Goal: Transaction & Acquisition: Book appointment/travel/reservation

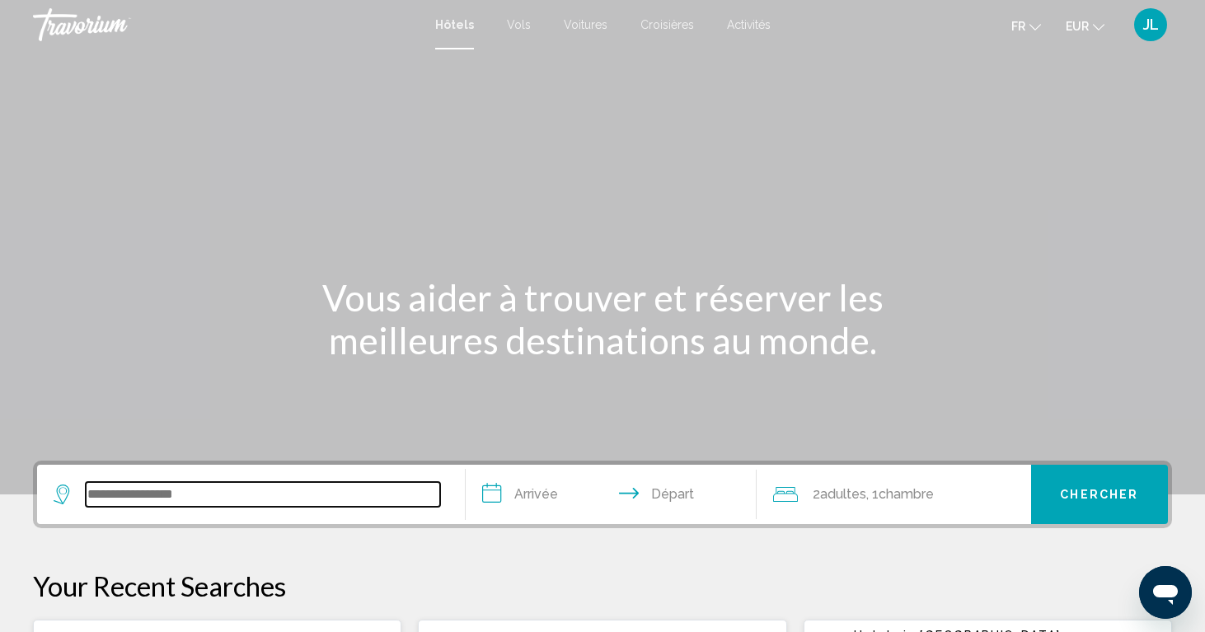
click at [175, 495] on input "Search widget" at bounding box center [263, 494] width 355 height 25
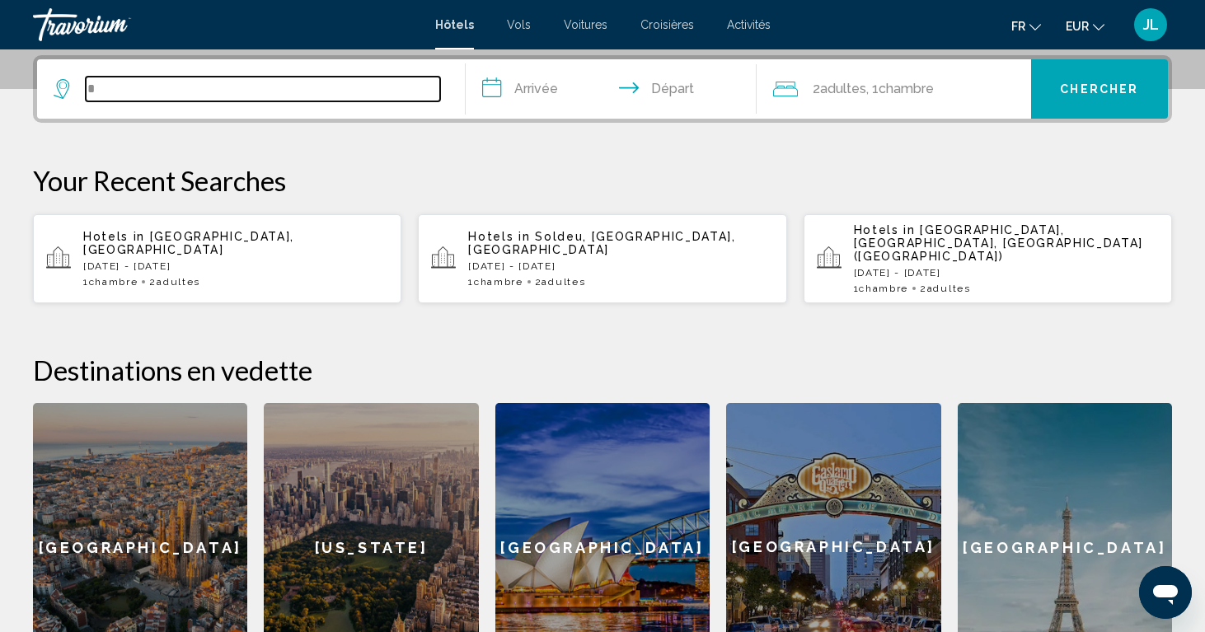
scroll to position [407, 0]
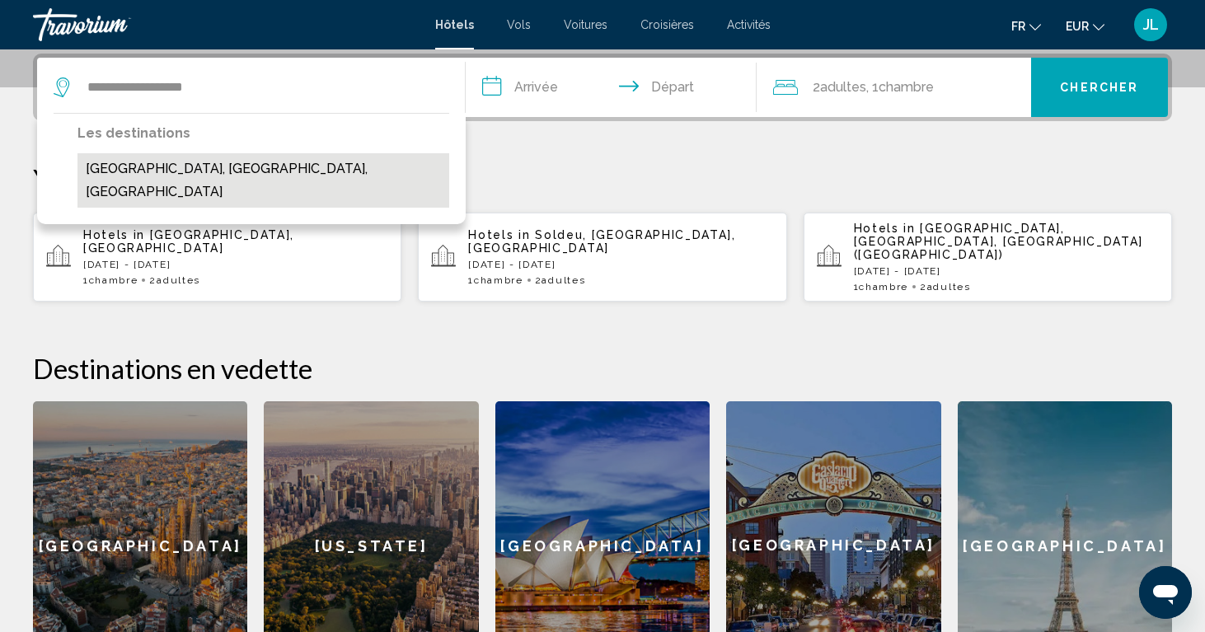
click at [186, 158] on button "[GEOGRAPHIC_DATA], [GEOGRAPHIC_DATA], [GEOGRAPHIC_DATA]" at bounding box center [263, 180] width 372 height 54
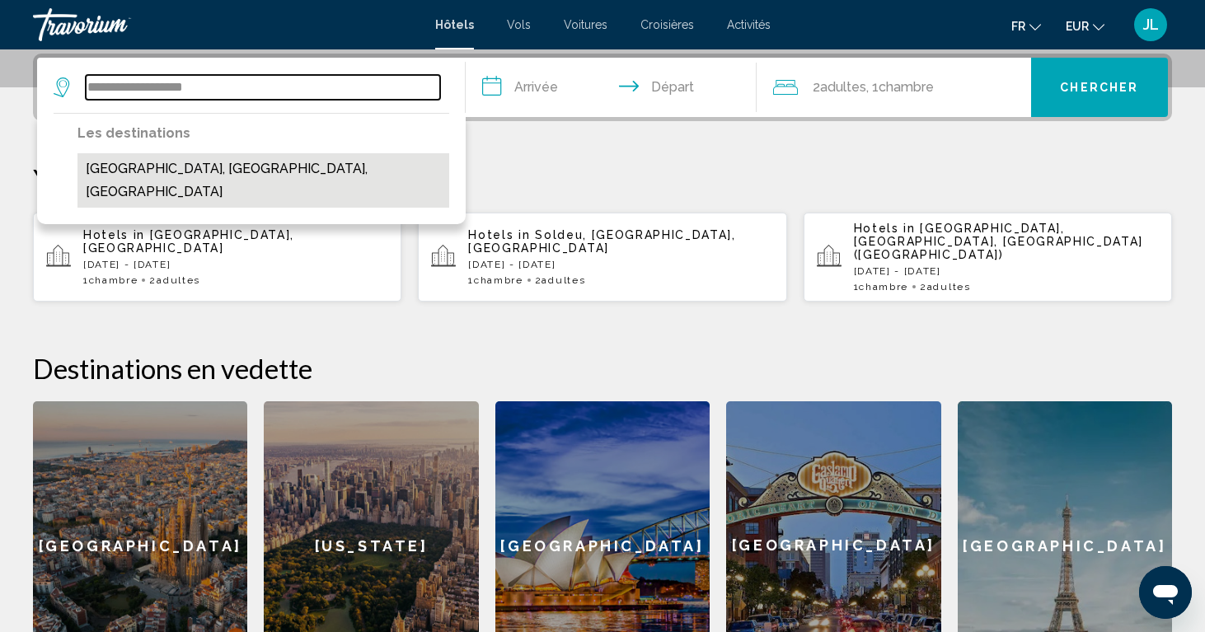
type input "**********"
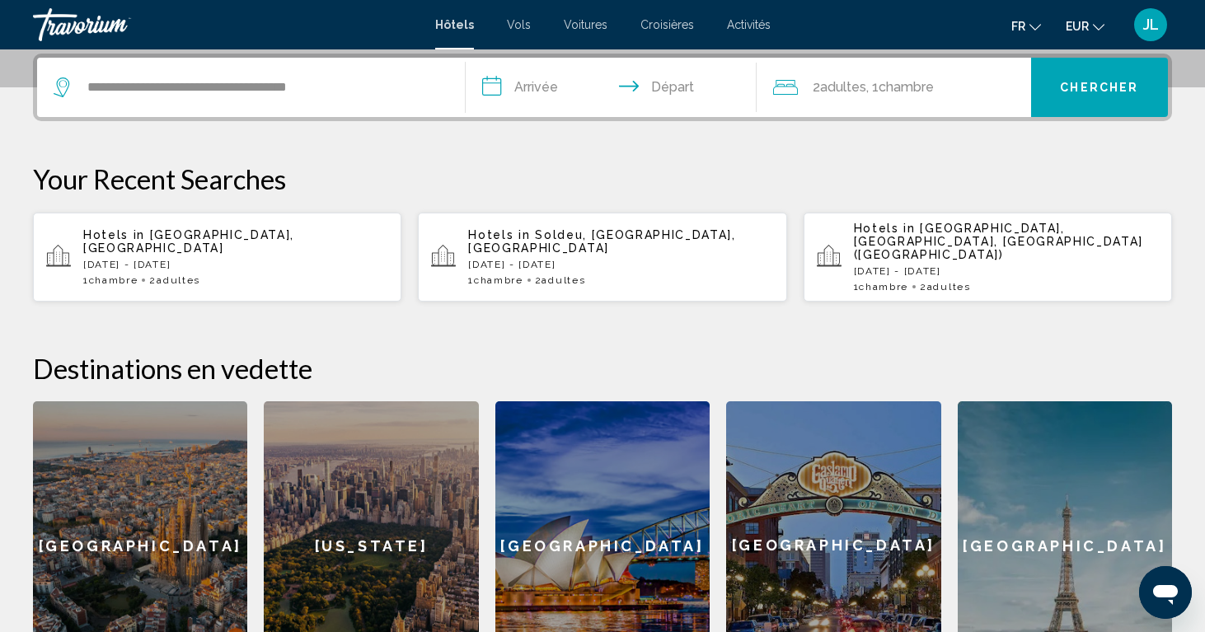
click at [551, 82] on input "**********" at bounding box center [615, 90] width 298 height 64
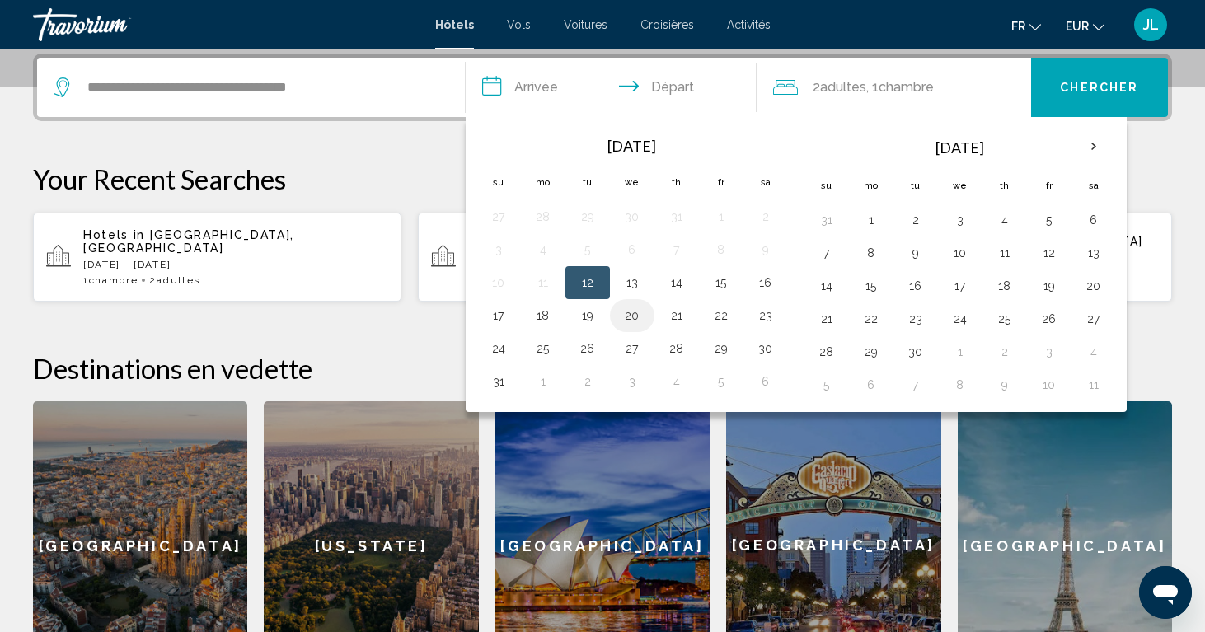
click at [632, 310] on button "20" at bounding box center [632, 315] width 26 height 23
click at [728, 312] on button "22" at bounding box center [721, 315] width 26 height 23
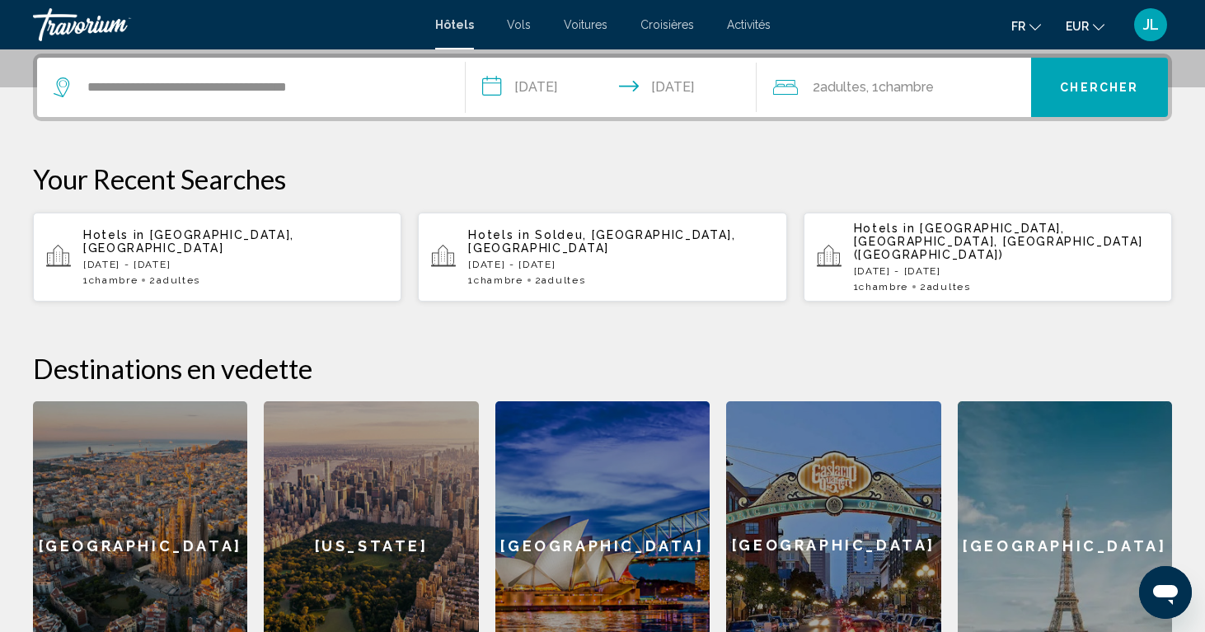
click at [568, 77] on input "**********" at bounding box center [615, 90] width 298 height 64
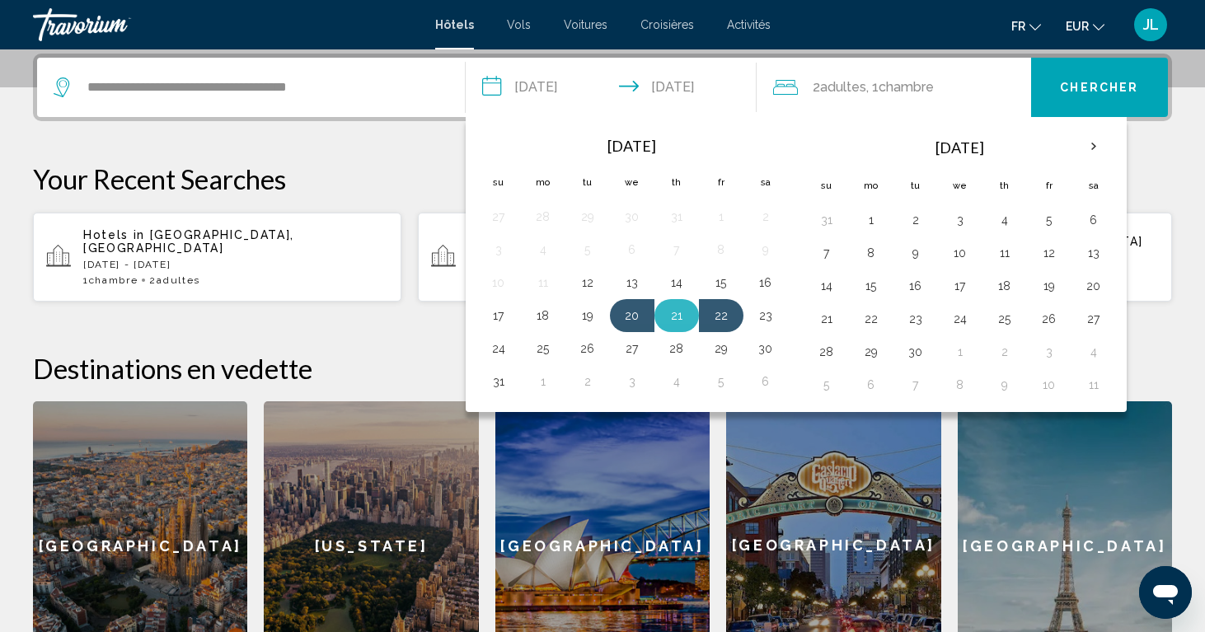
click at [680, 317] on button "21" at bounding box center [677, 315] width 26 height 23
click at [777, 323] on button "23" at bounding box center [766, 315] width 26 height 23
type input "**********"
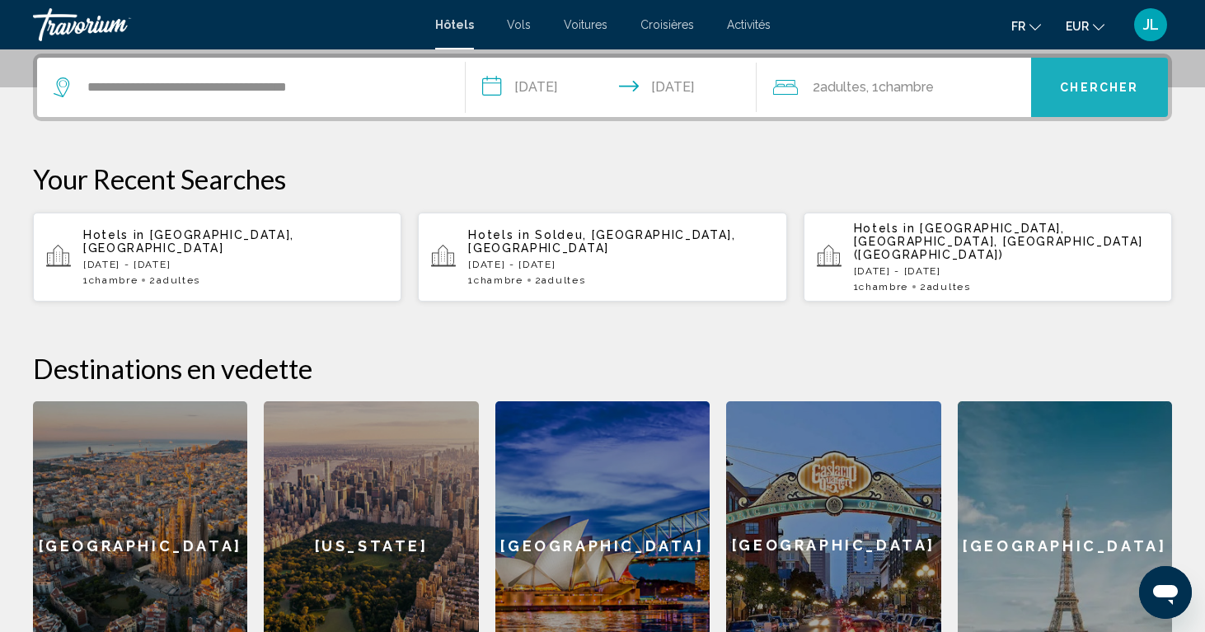
click at [1094, 91] on span "Chercher" at bounding box center [1099, 88] width 78 height 13
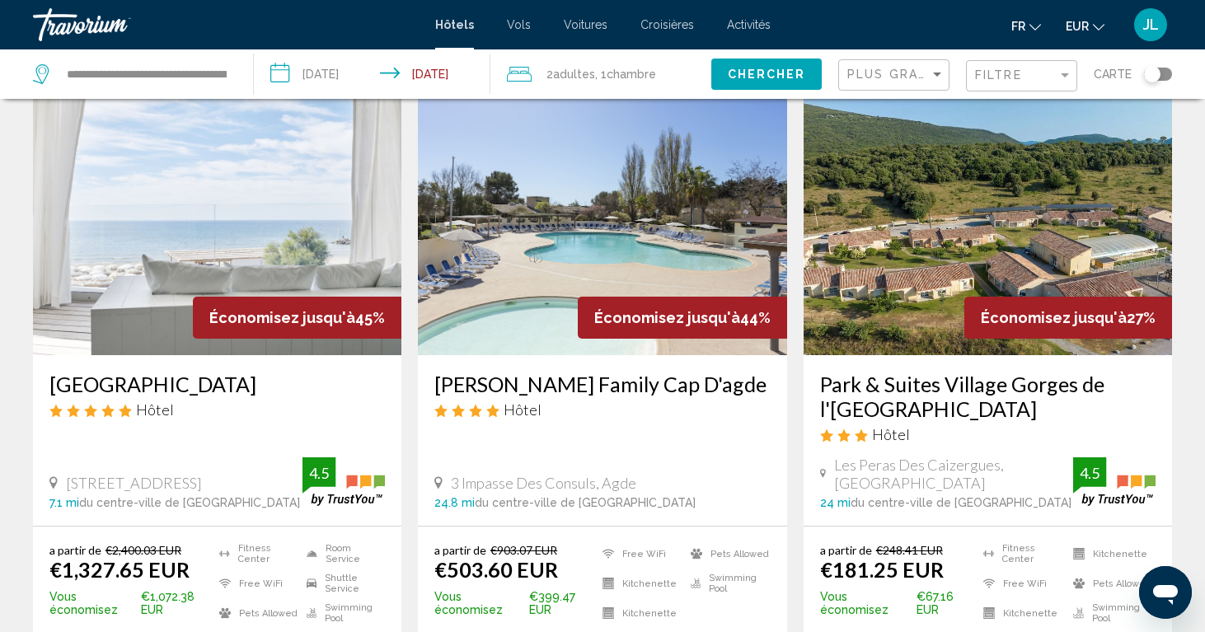
scroll to position [75, 0]
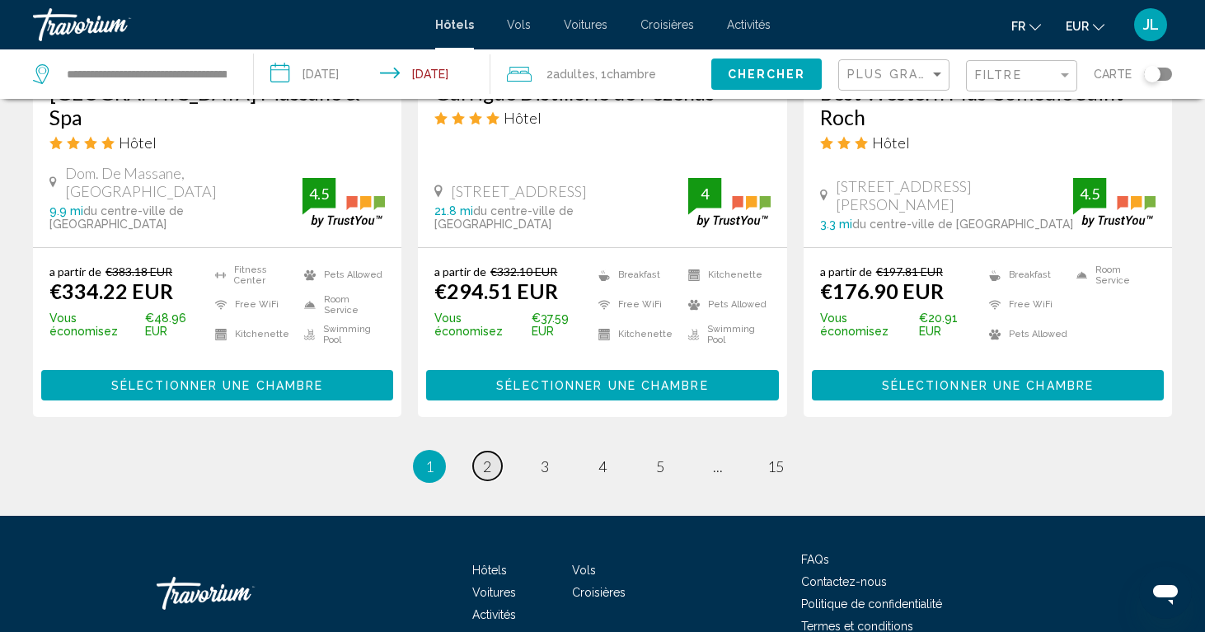
click at [496, 452] on link "page 2" at bounding box center [487, 466] width 29 height 29
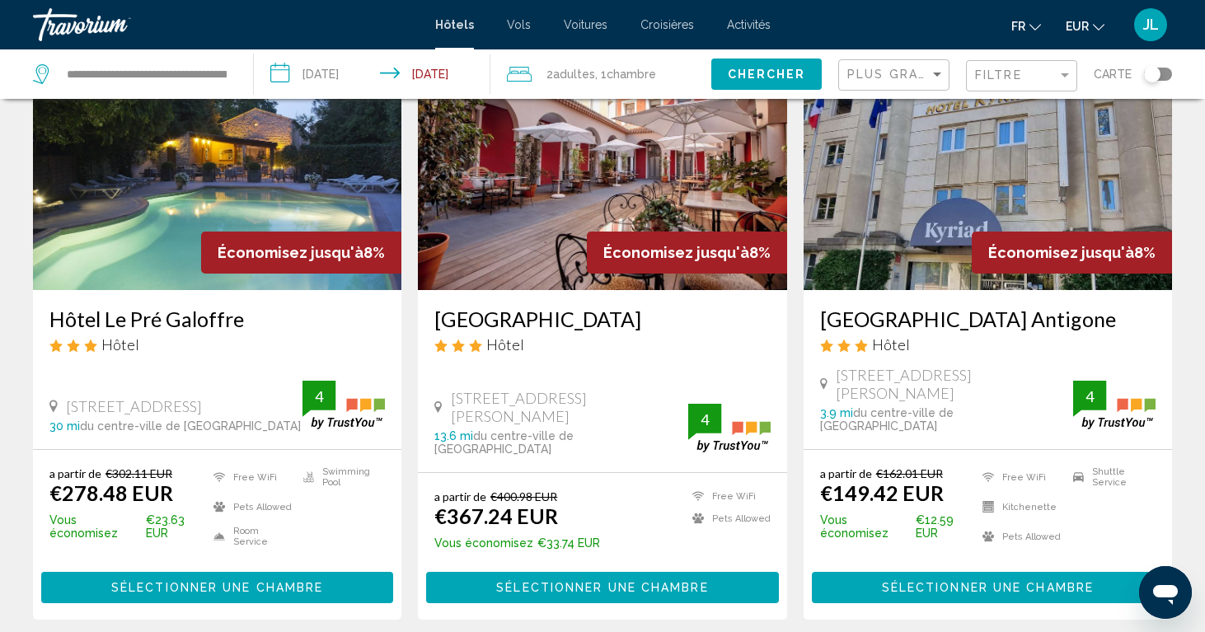
scroll to position [1963, 0]
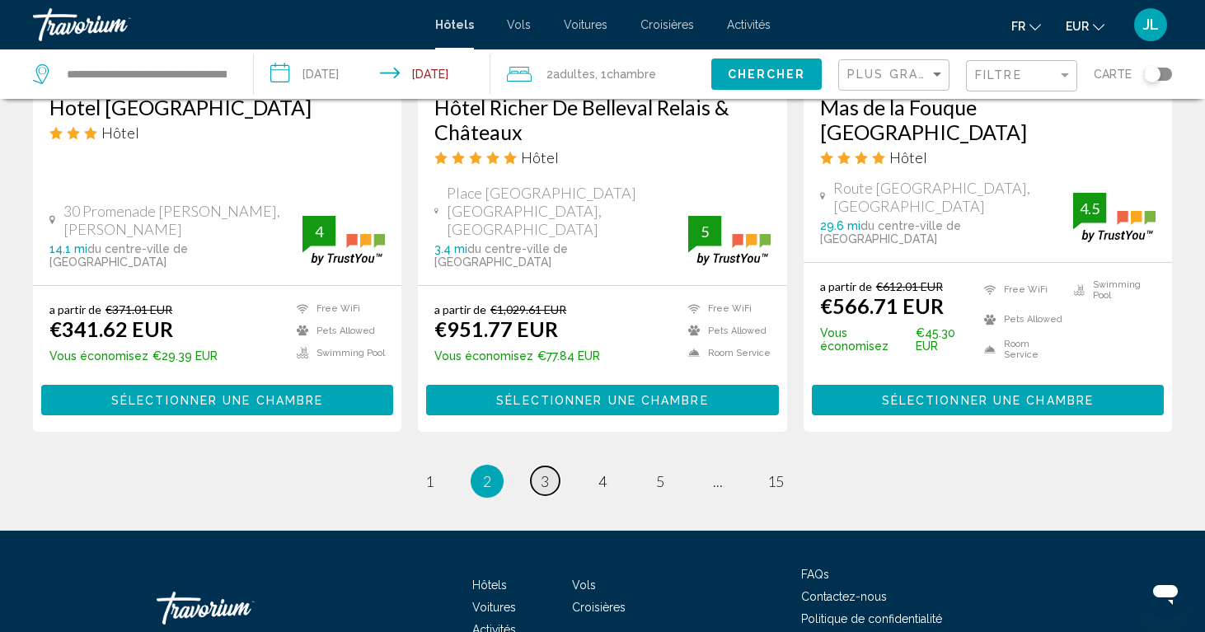
click at [536, 467] on link "page 3" at bounding box center [545, 481] width 29 height 29
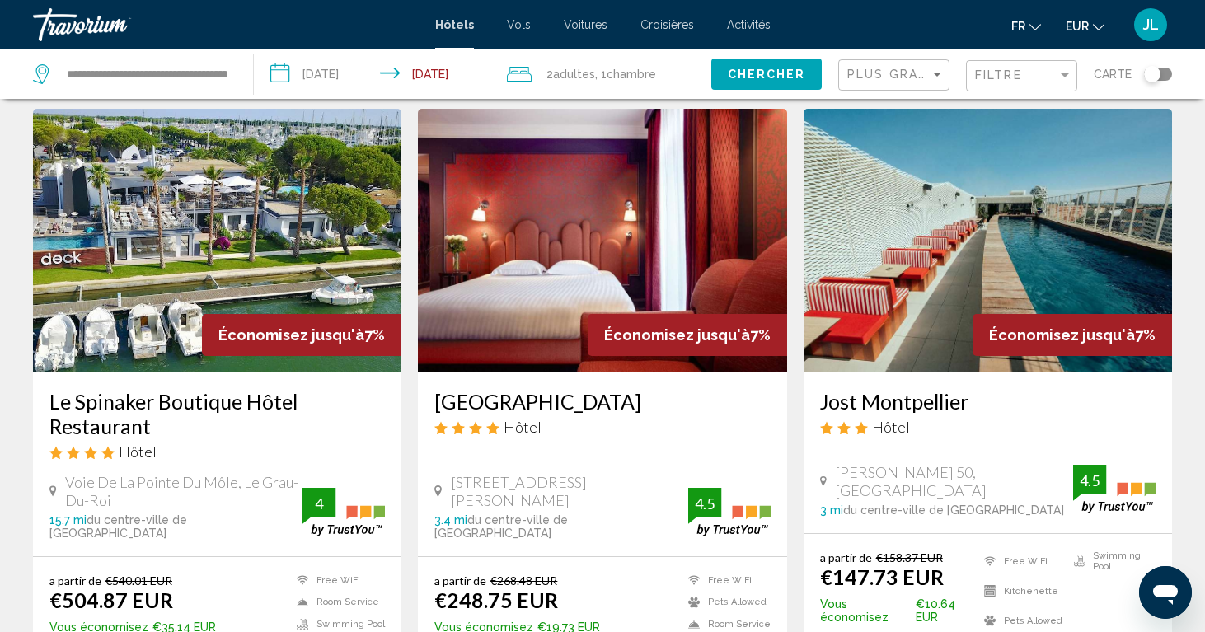
scroll to position [58, 0]
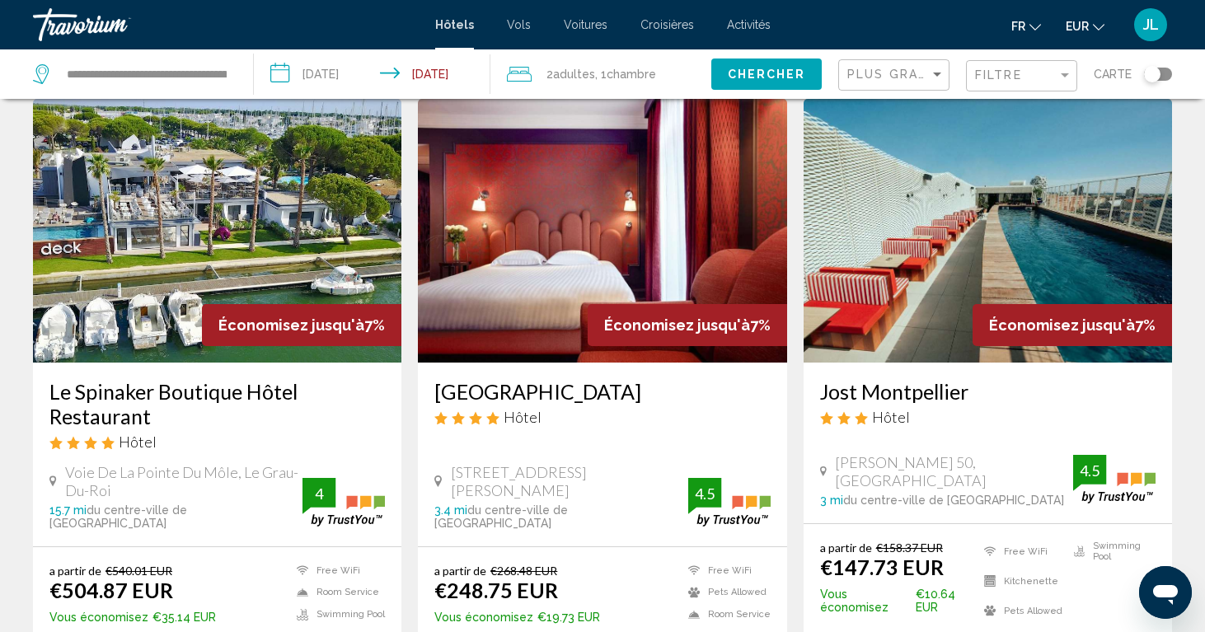
click at [878, 412] on span "Hôtel" at bounding box center [891, 417] width 38 height 18
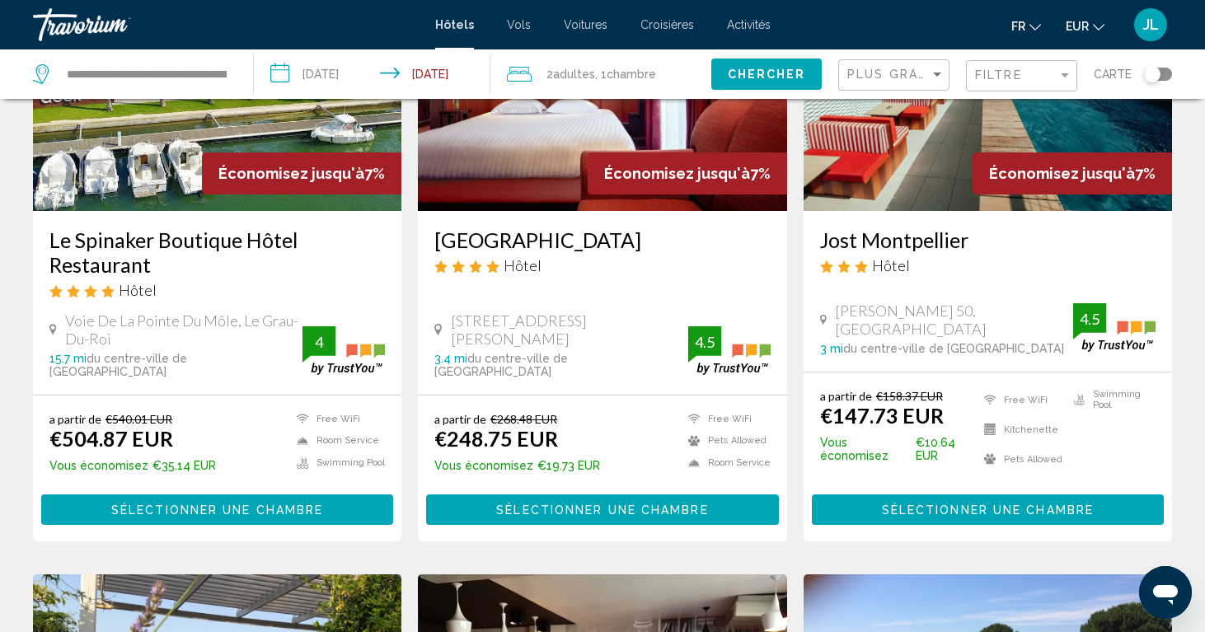
scroll to position [218, 0]
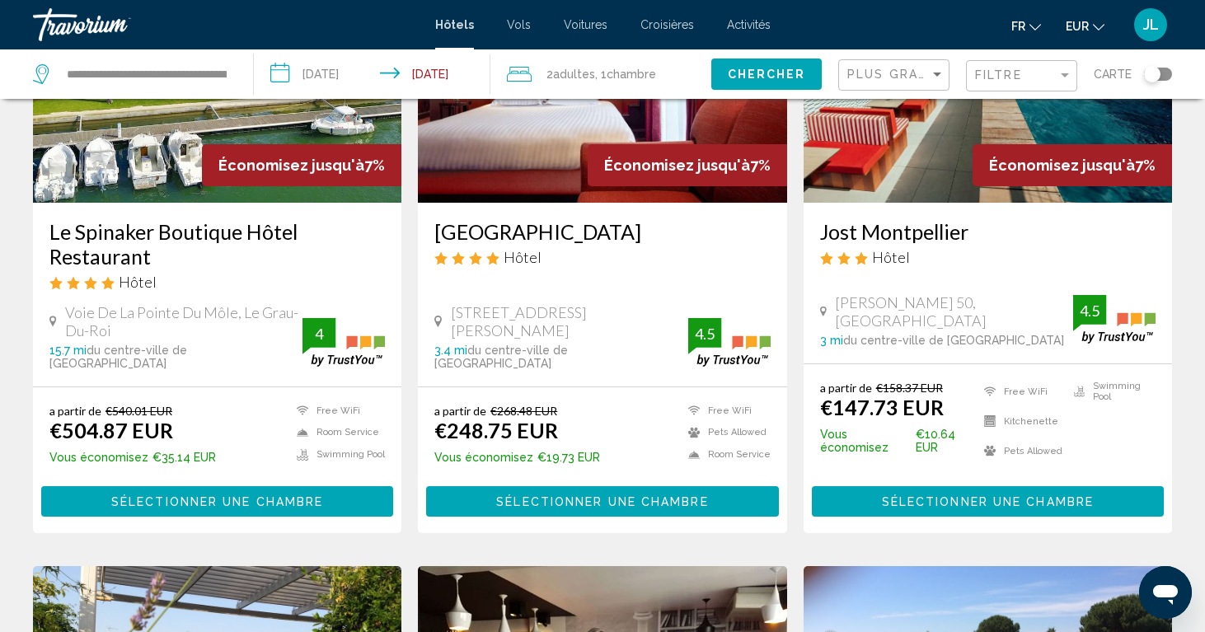
click at [909, 495] on span "Sélectionner une chambre" at bounding box center [988, 501] width 212 height 13
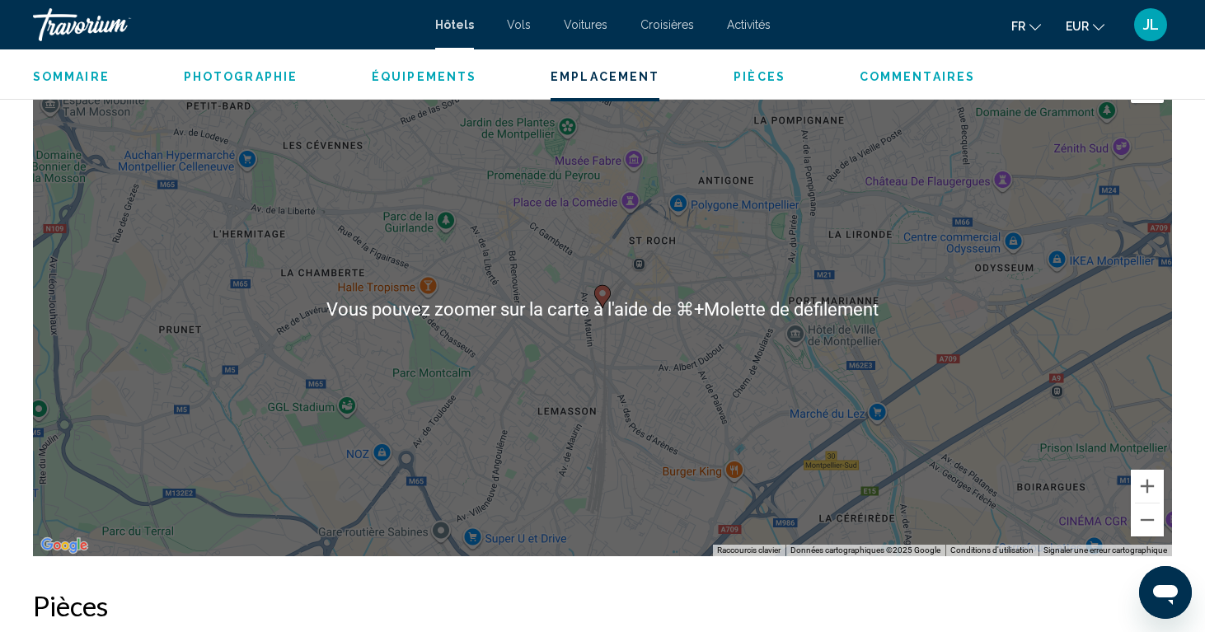
scroll to position [1589, 0]
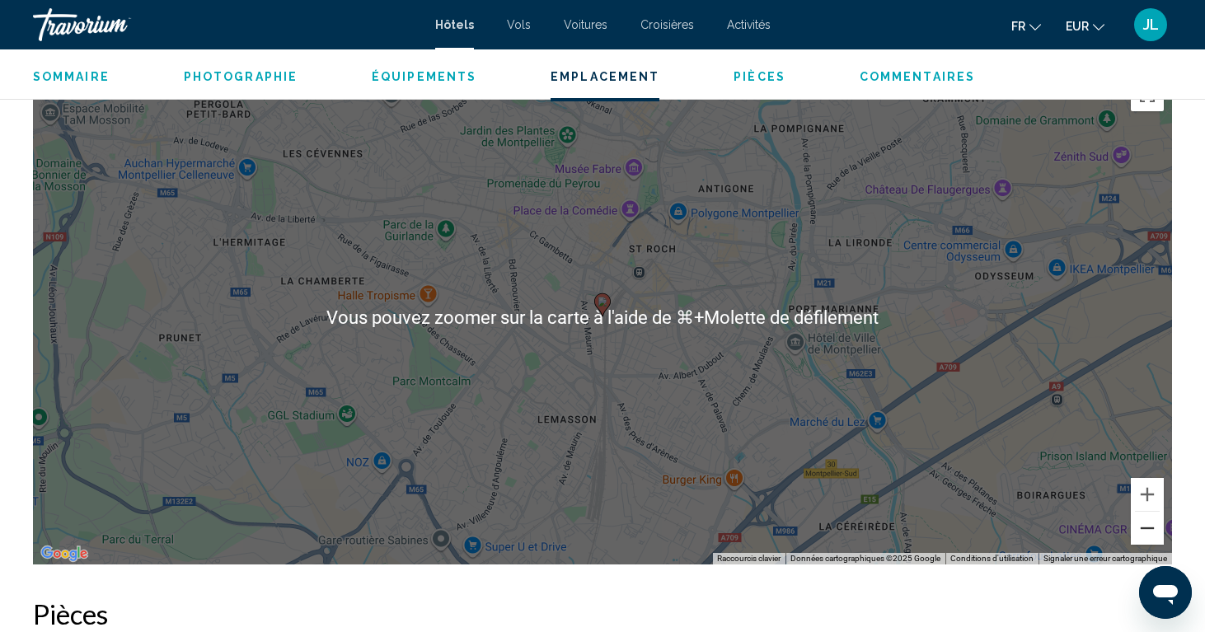
click at [1152, 536] on button "Zoom arrière" at bounding box center [1147, 528] width 33 height 33
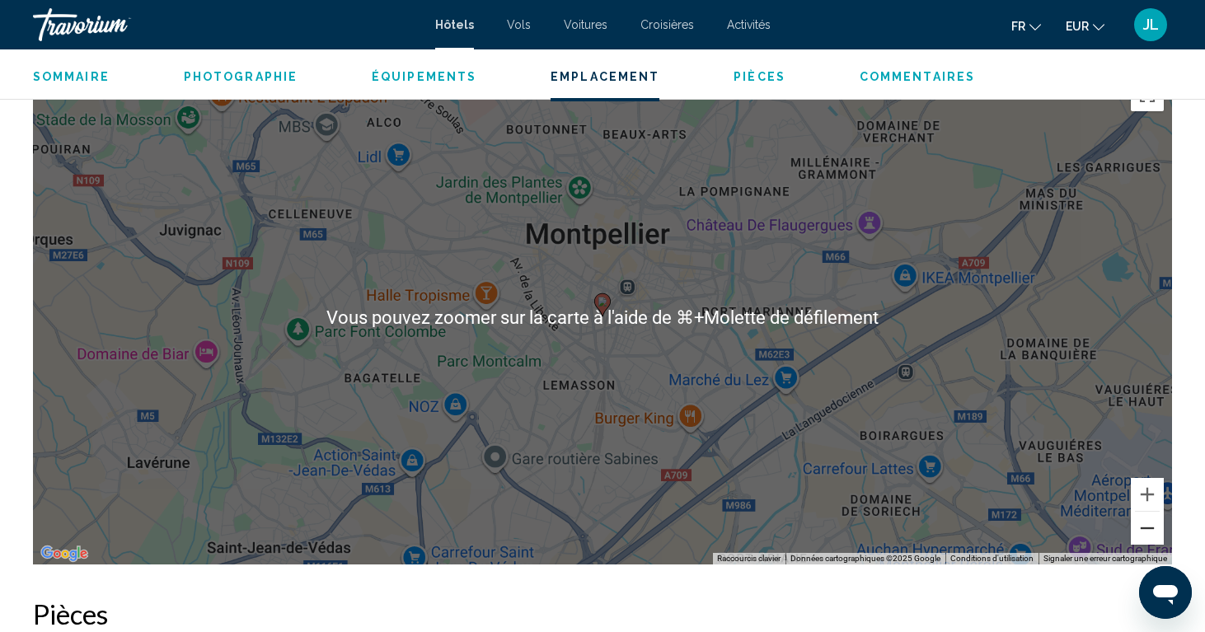
click at [1152, 536] on button "Zoom arrière" at bounding box center [1147, 528] width 33 height 33
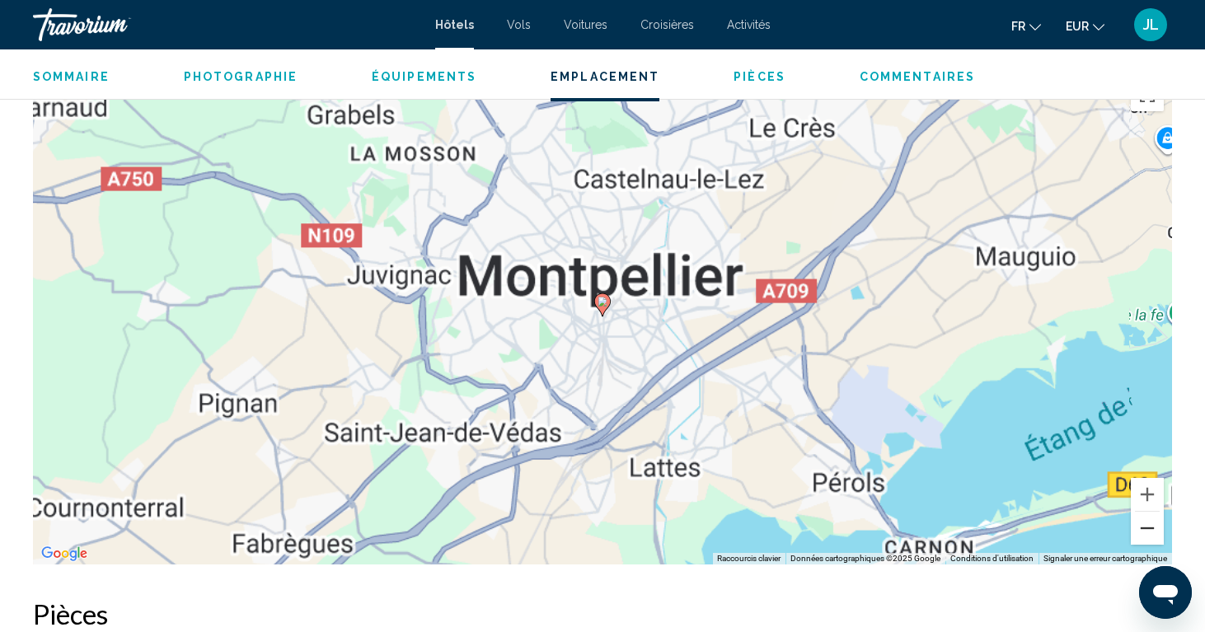
click at [1152, 536] on button "Zoom arrière" at bounding box center [1147, 528] width 33 height 33
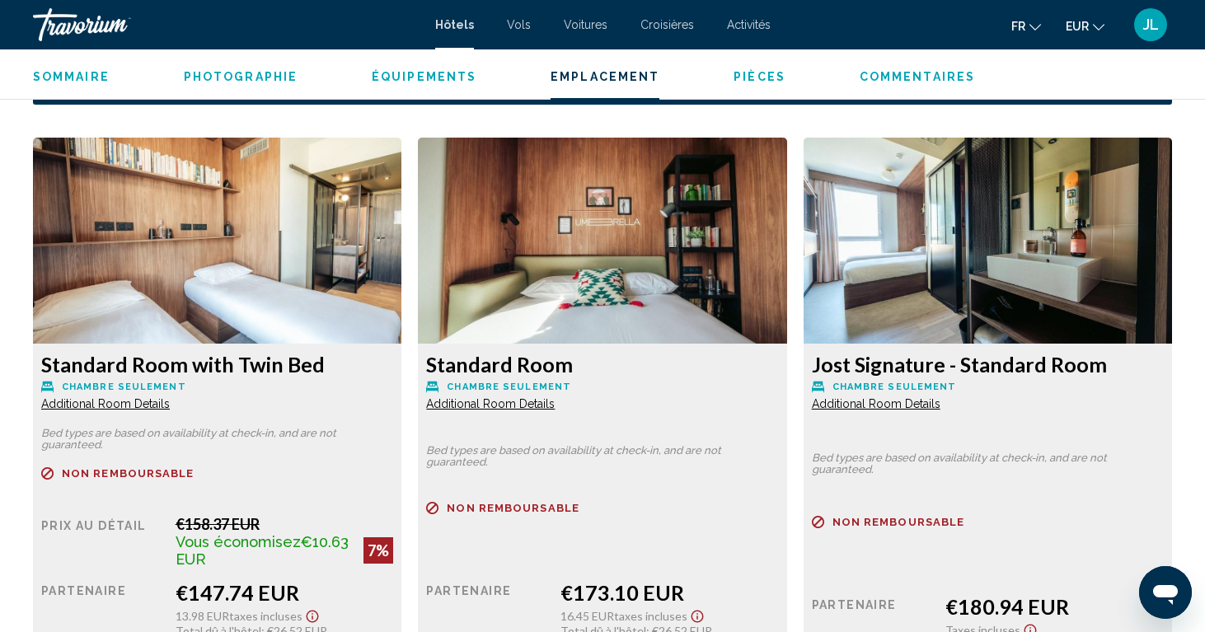
scroll to position [2252, 0]
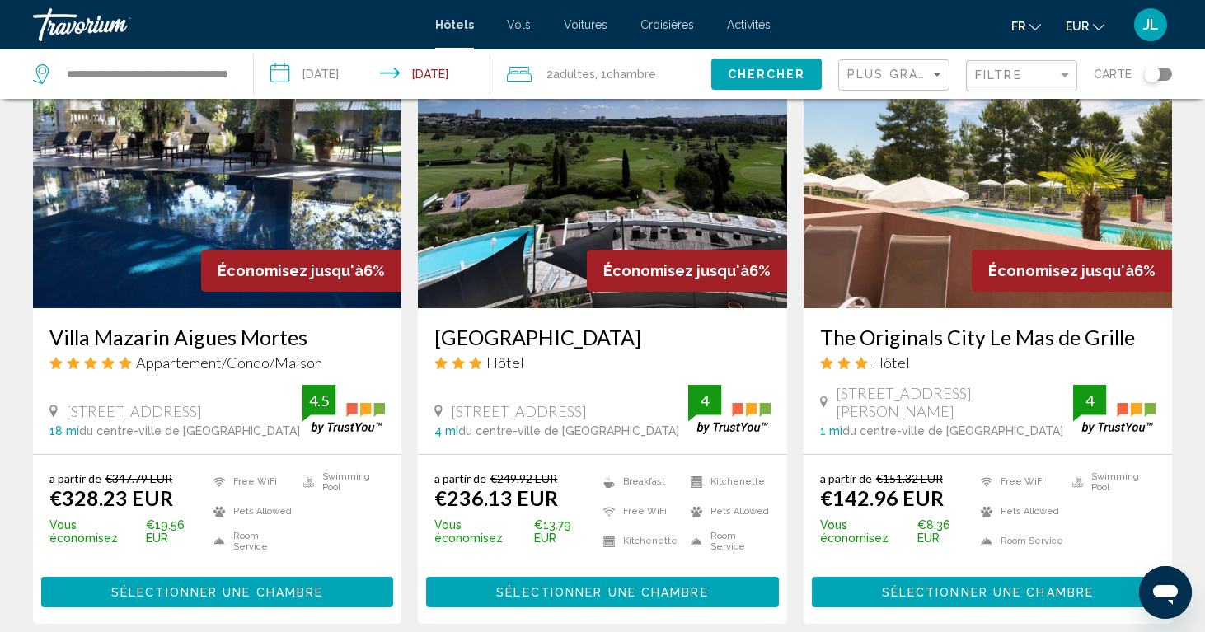
scroll to position [1345, 0]
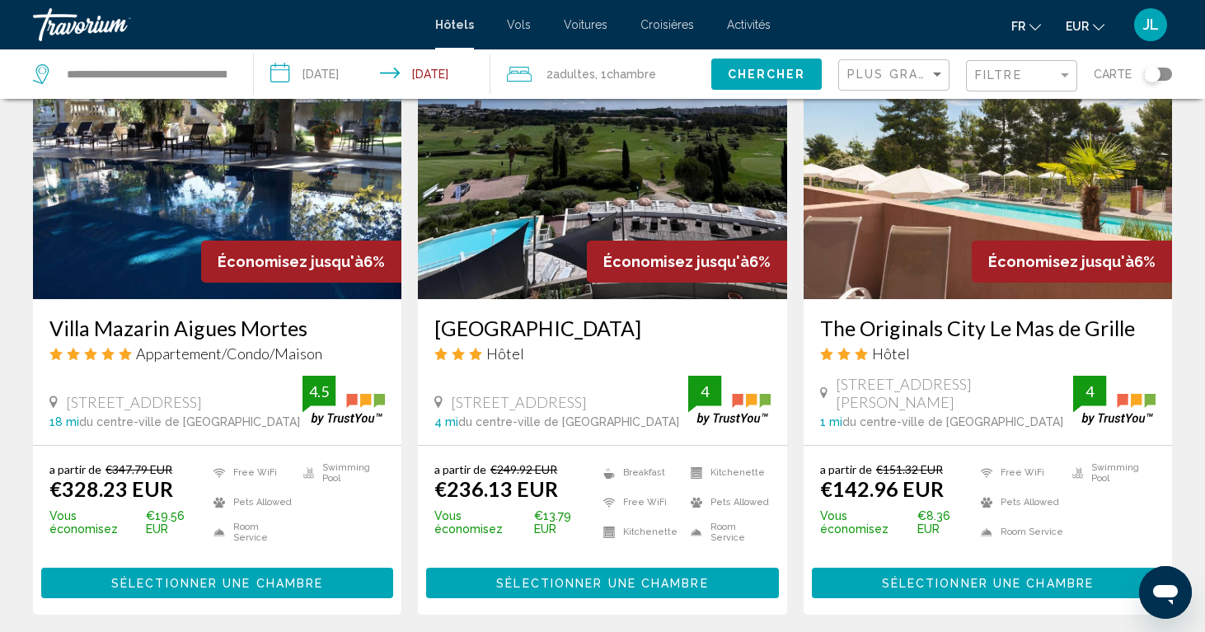
click at [1132, 163] on img "Main content" at bounding box center [988, 167] width 369 height 264
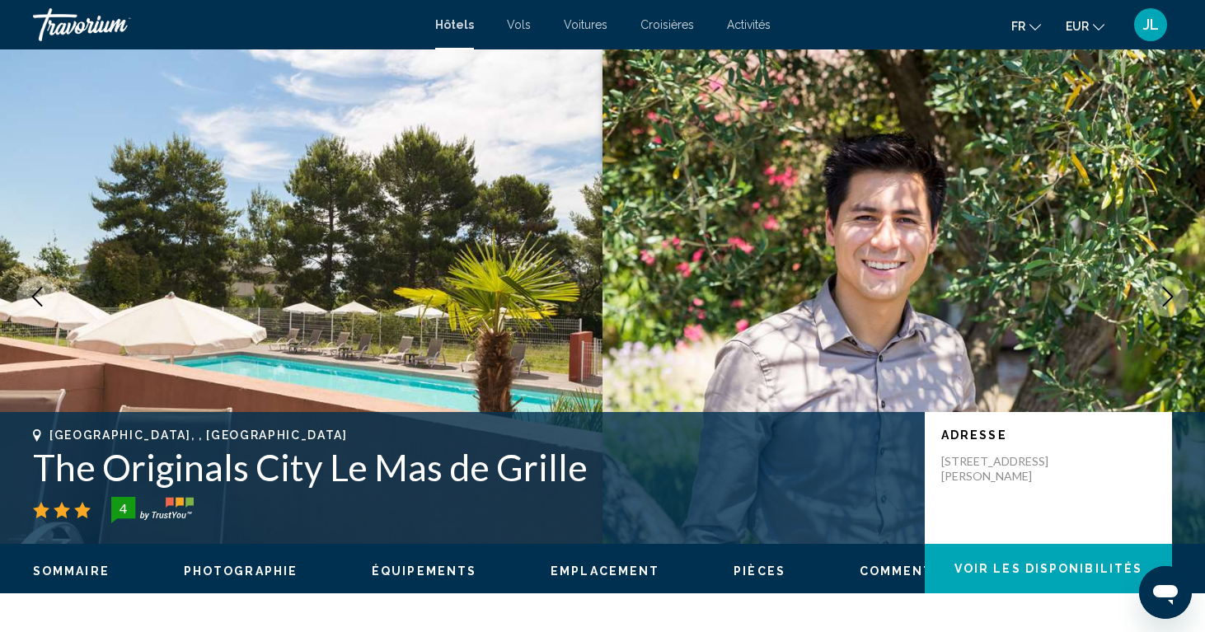
click at [1150, 288] on button "Next image" at bounding box center [1168, 296] width 41 height 41
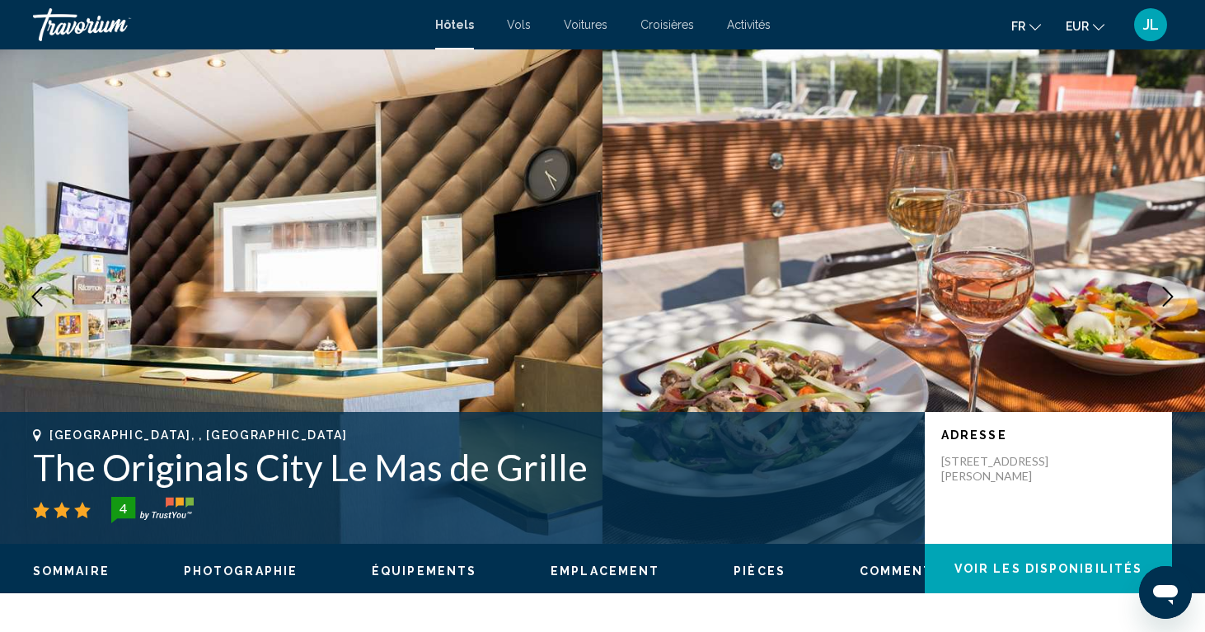
click at [1150, 288] on button "Next image" at bounding box center [1168, 296] width 41 height 41
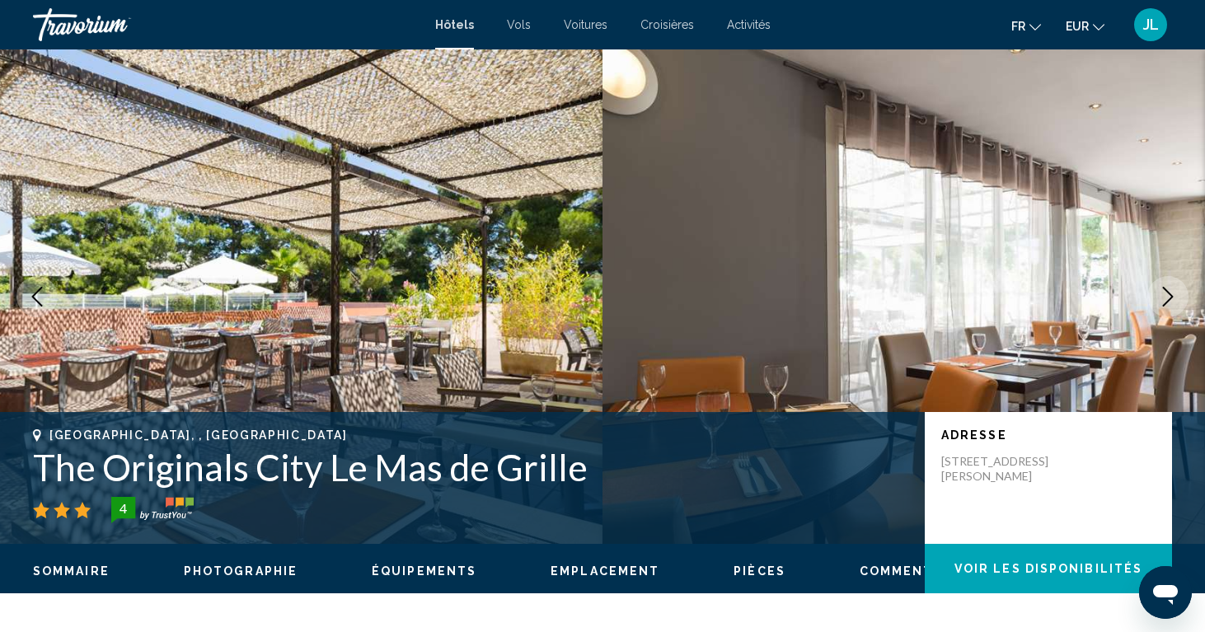
click at [1150, 288] on button "Next image" at bounding box center [1168, 296] width 41 height 41
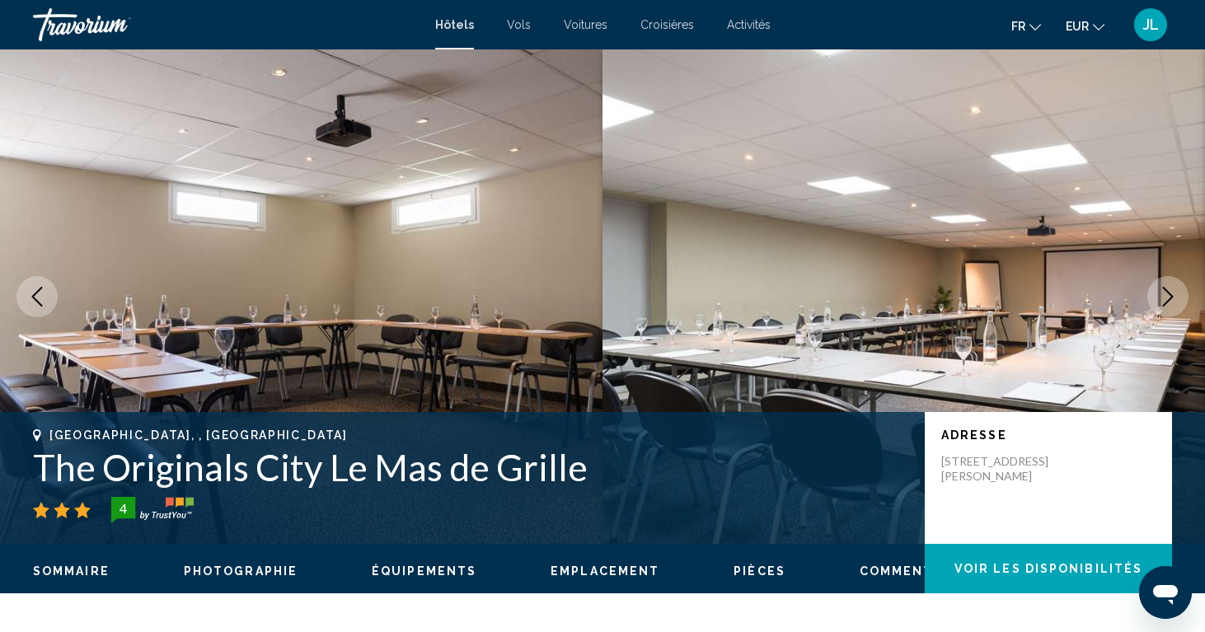
click at [1150, 288] on button "Next image" at bounding box center [1168, 296] width 41 height 41
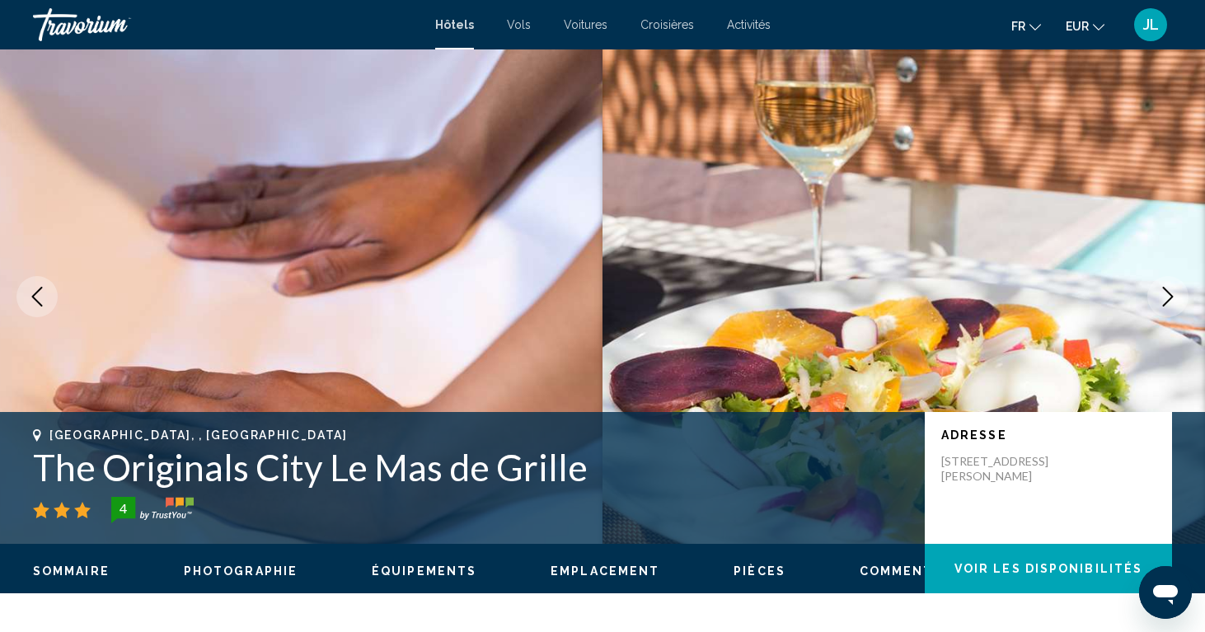
click at [1150, 288] on button "Next image" at bounding box center [1168, 296] width 41 height 41
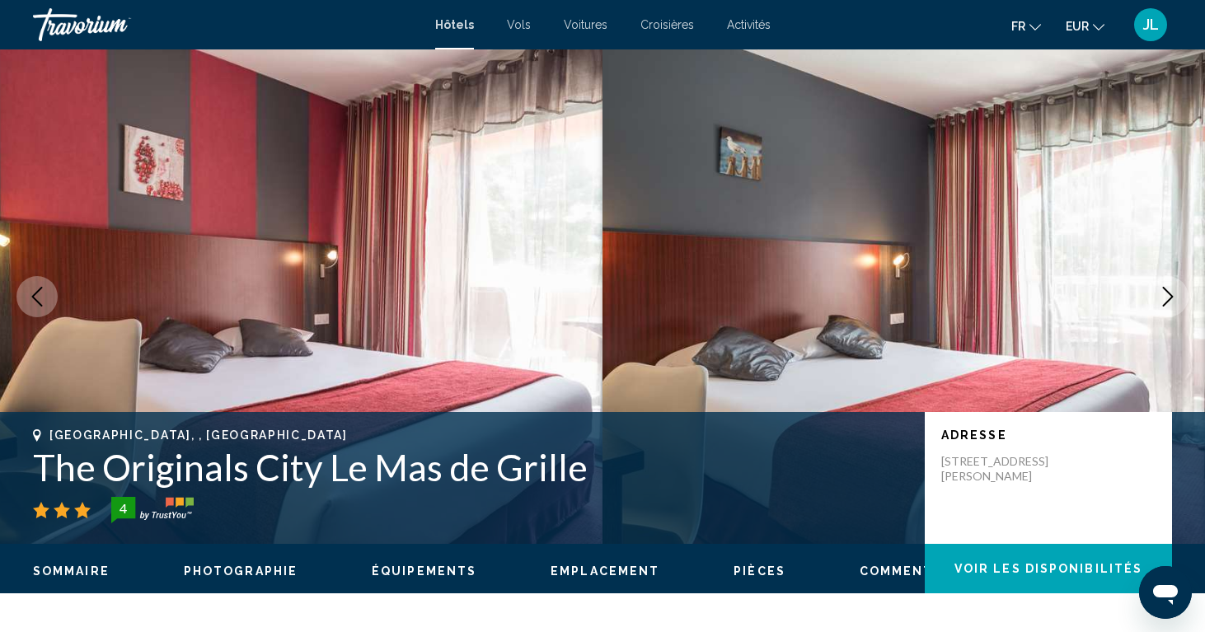
click at [1150, 288] on button "Next image" at bounding box center [1168, 296] width 41 height 41
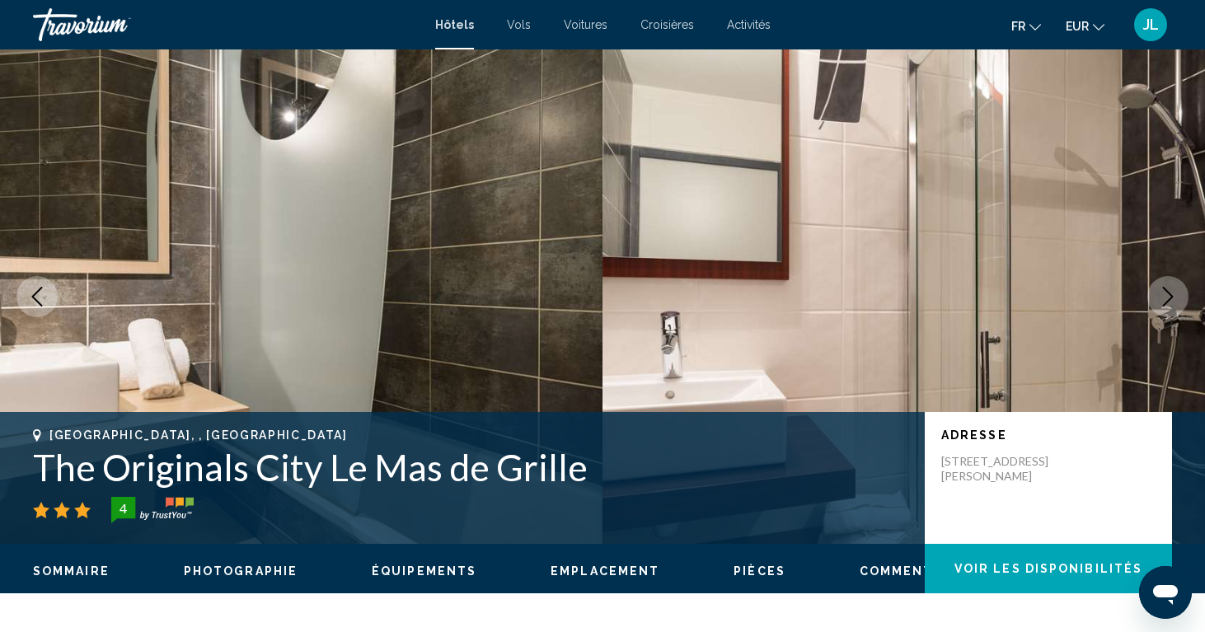
click at [1150, 288] on button "Next image" at bounding box center [1168, 296] width 41 height 41
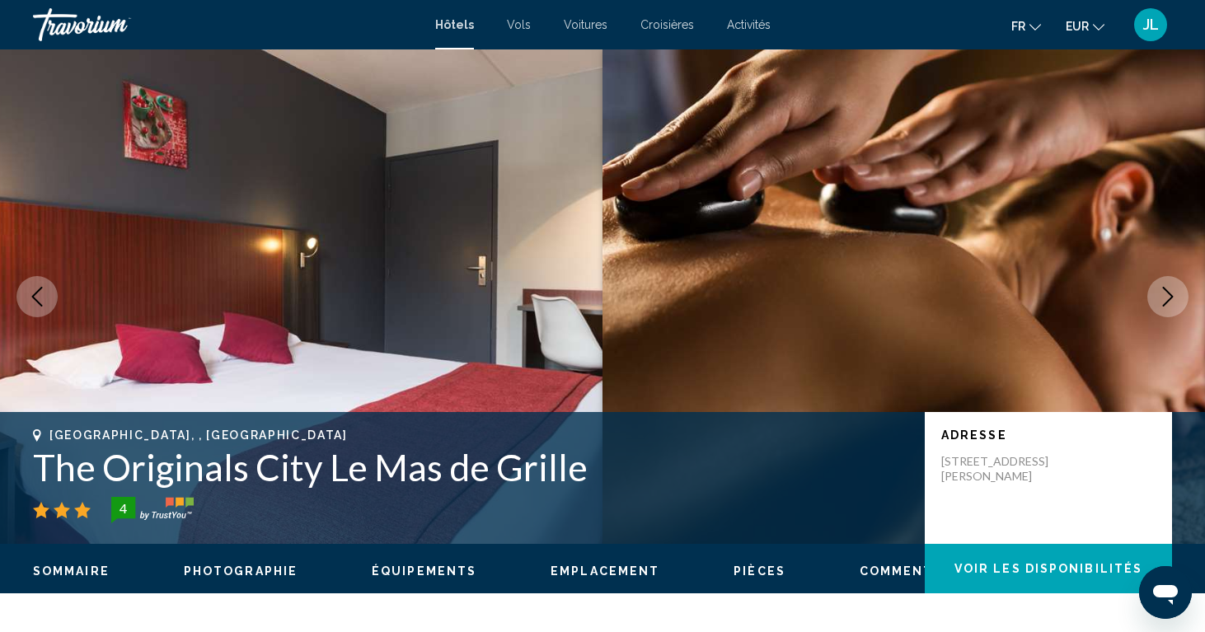
click at [1150, 288] on button "Next image" at bounding box center [1168, 296] width 41 height 41
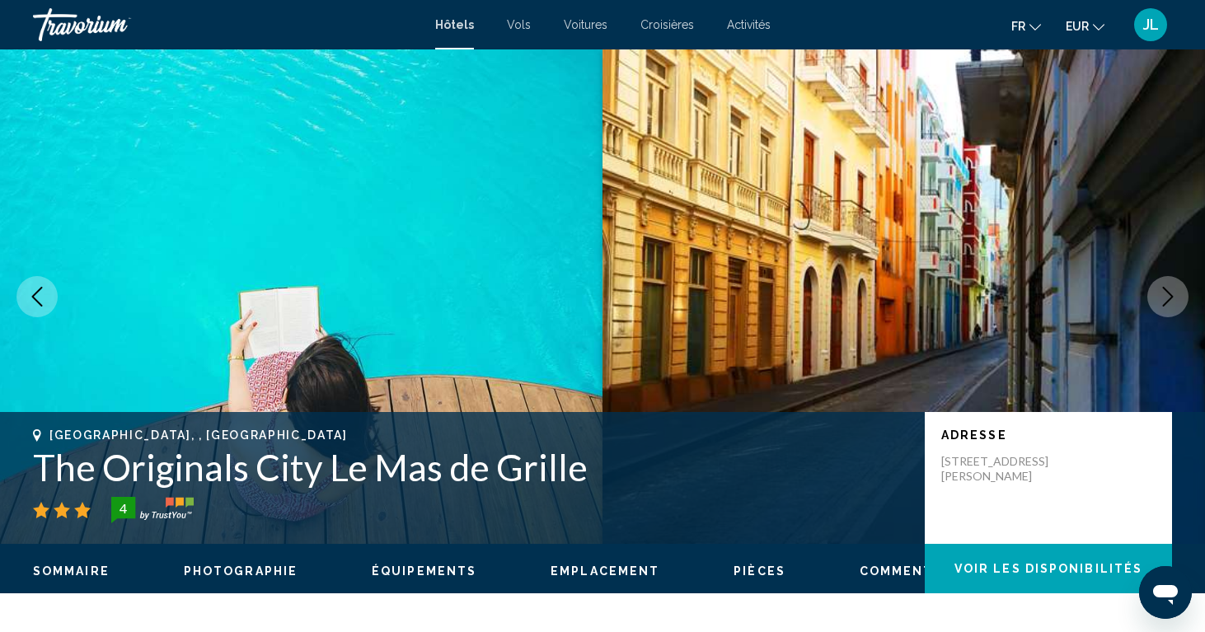
click at [1150, 288] on button "Next image" at bounding box center [1168, 296] width 41 height 41
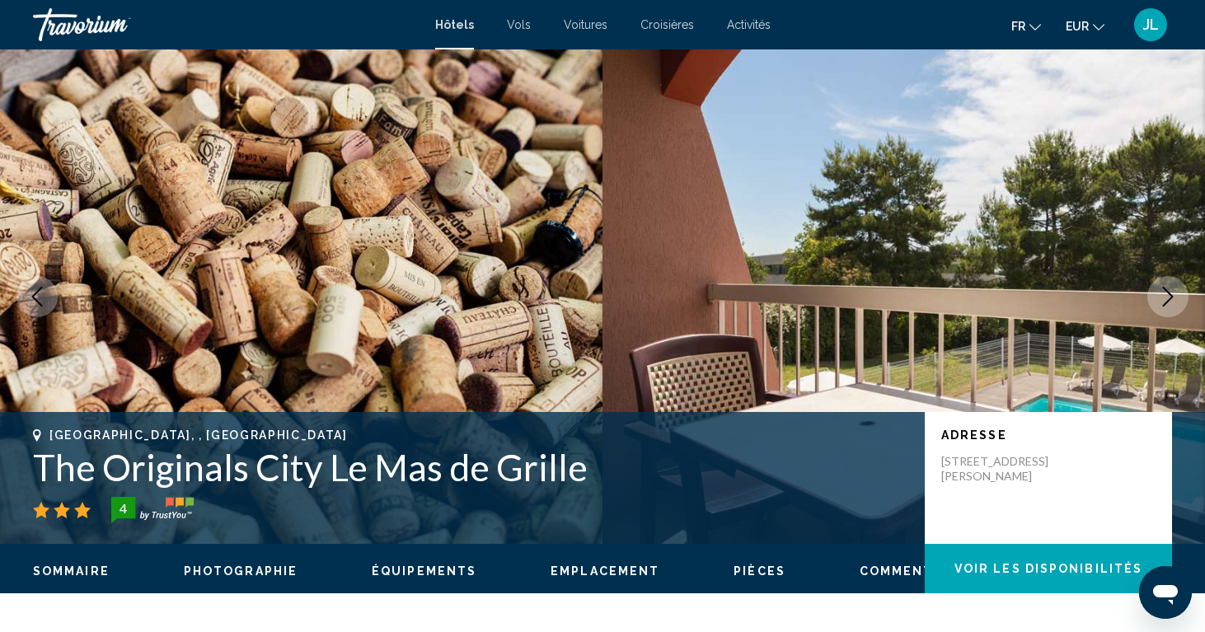
click at [1150, 288] on button "Next image" at bounding box center [1168, 296] width 41 height 41
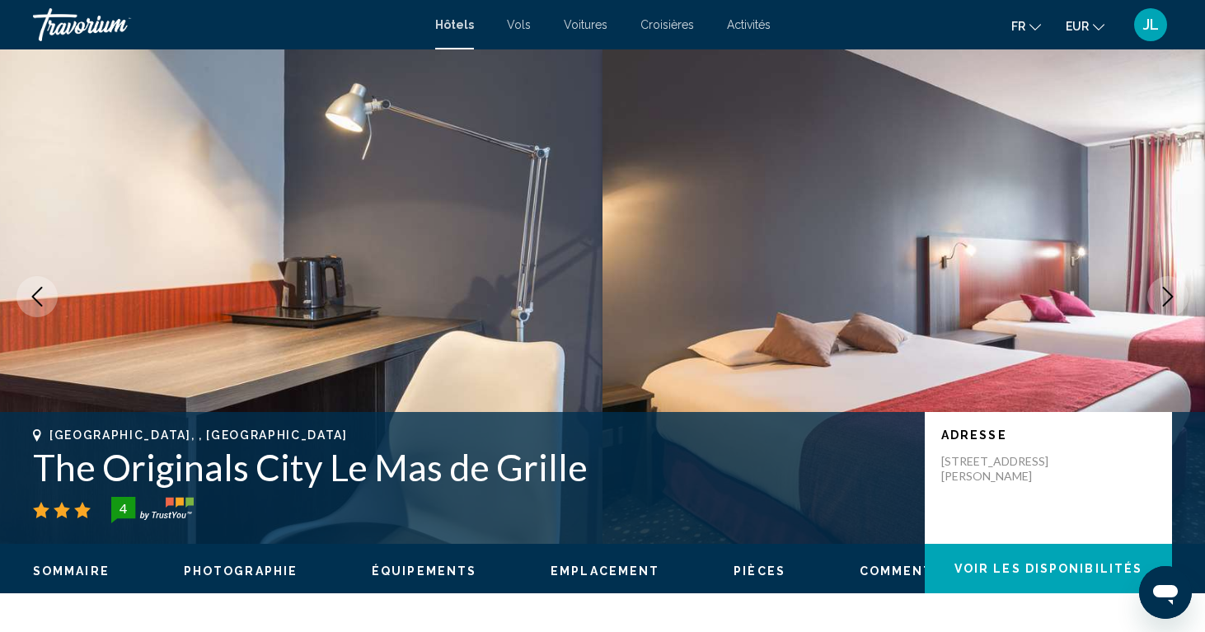
click at [1150, 288] on button "Next image" at bounding box center [1168, 296] width 41 height 41
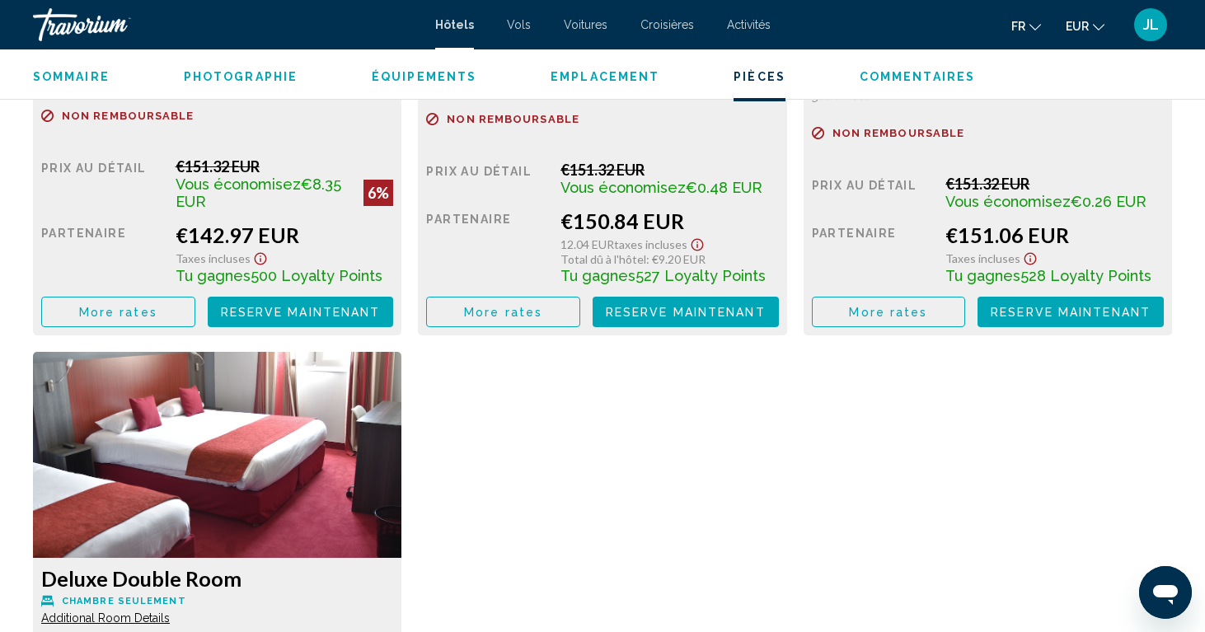
scroll to position [2546, 0]
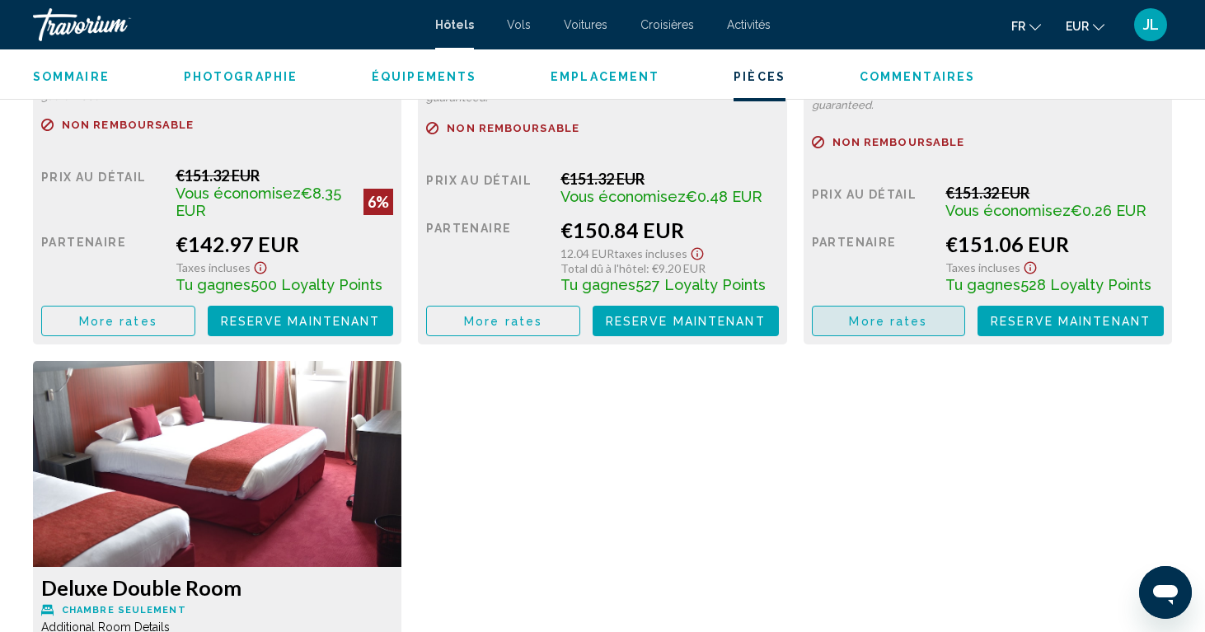
click at [157, 320] on span "More rates" at bounding box center [118, 321] width 78 height 13
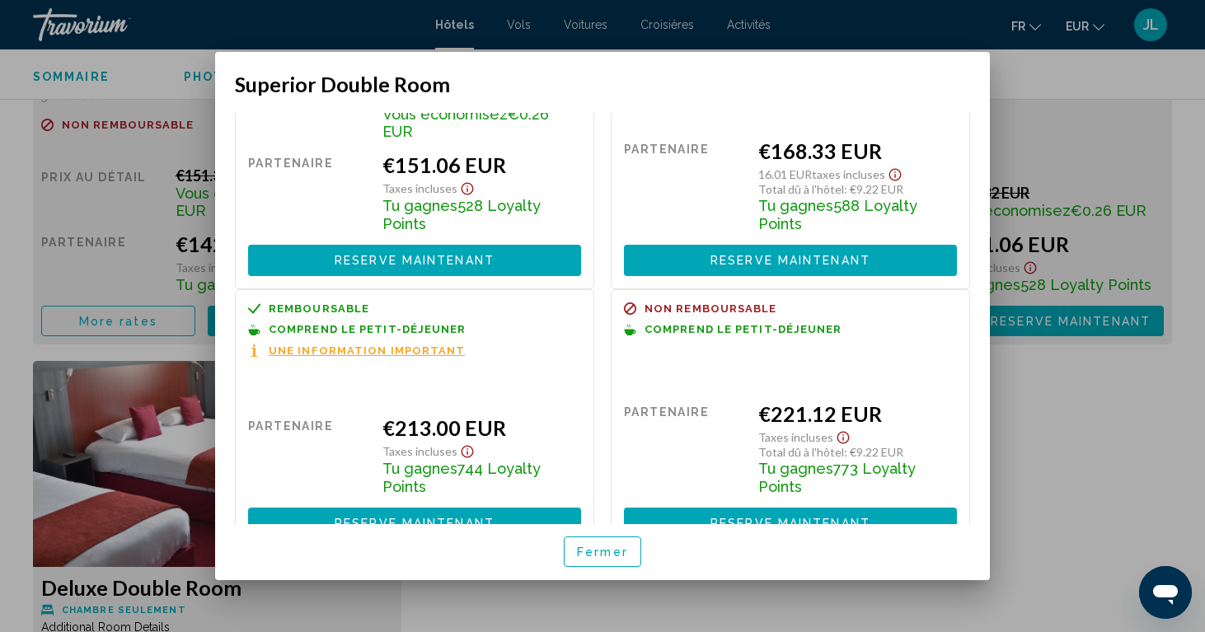
scroll to position [123, 0]
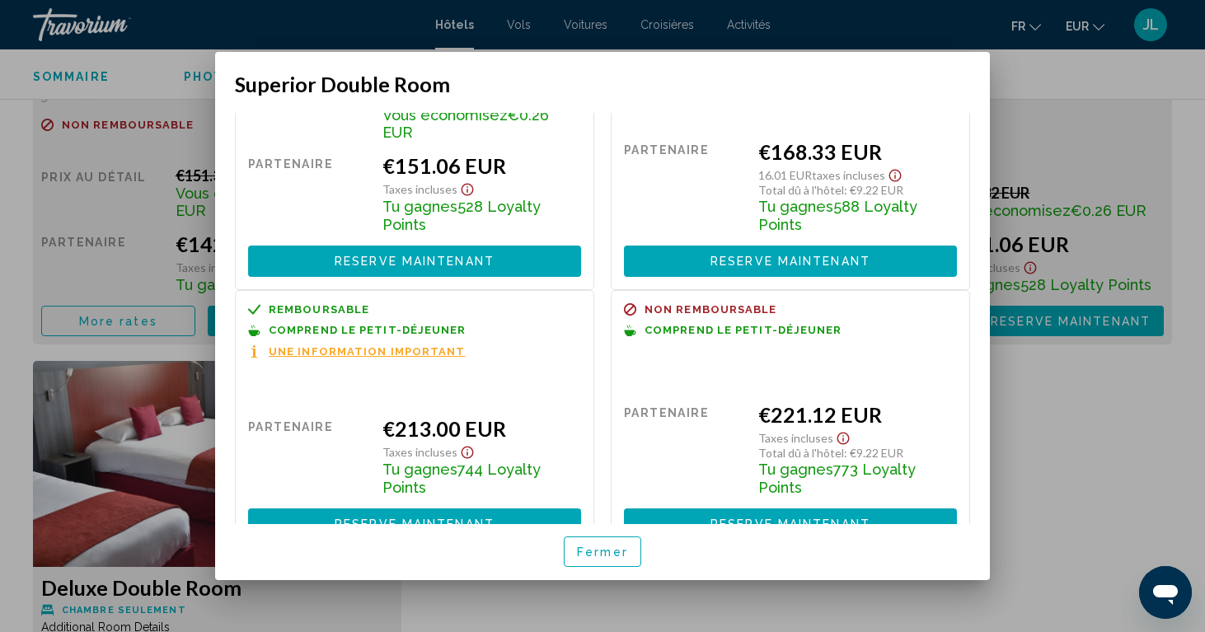
click at [1007, 463] on div at bounding box center [602, 316] width 1205 height 632
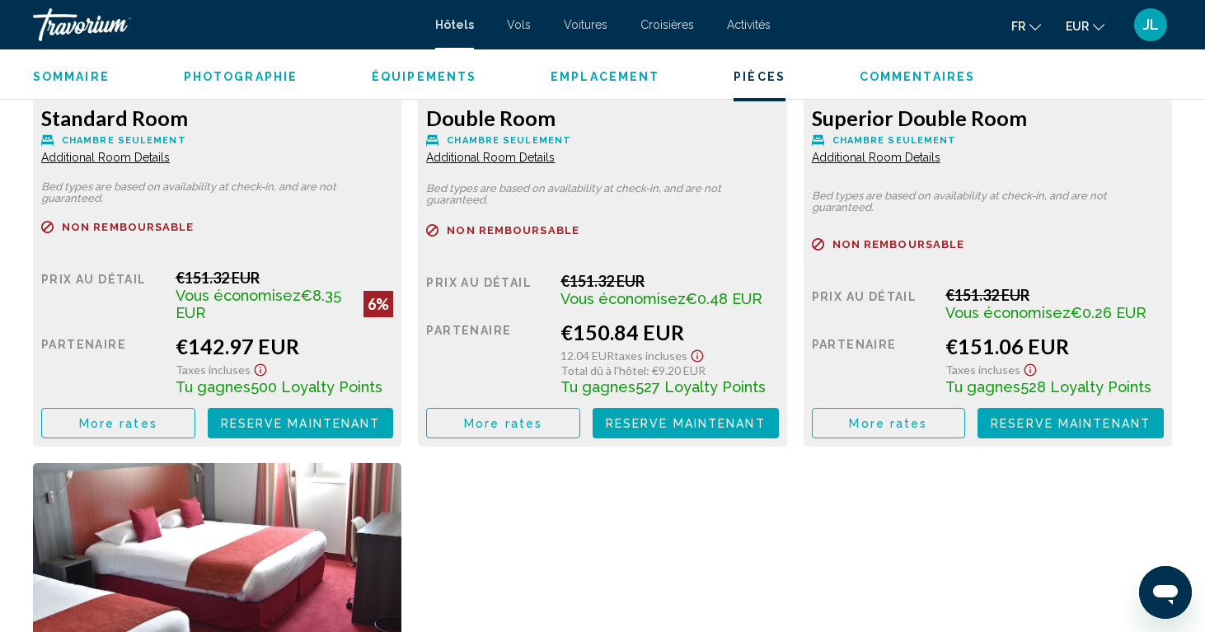
scroll to position [2440, 0]
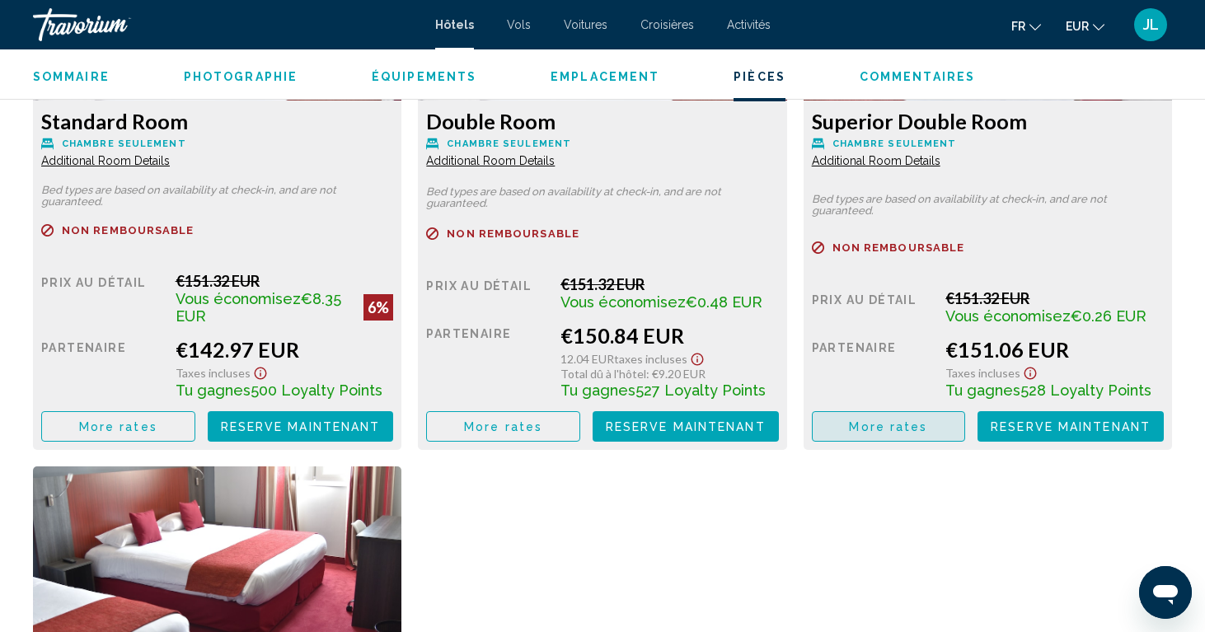
click at [195, 420] on button "More rates" at bounding box center [118, 426] width 154 height 31
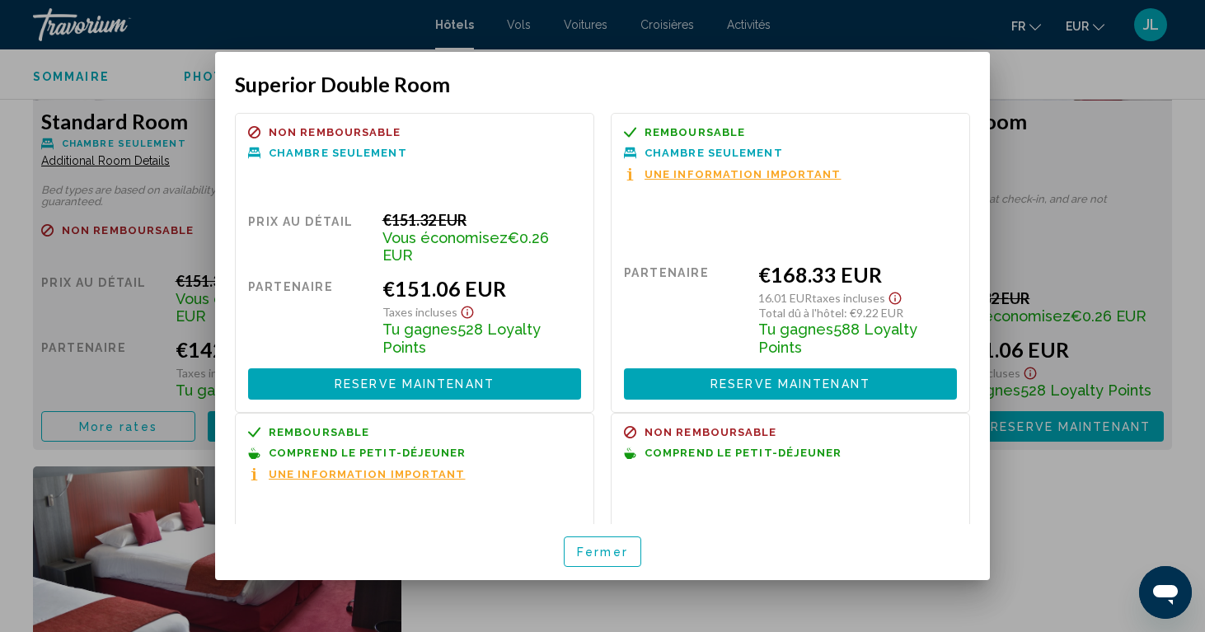
click at [1064, 474] on div at bounding box center [602, 316] width 1205 height 632
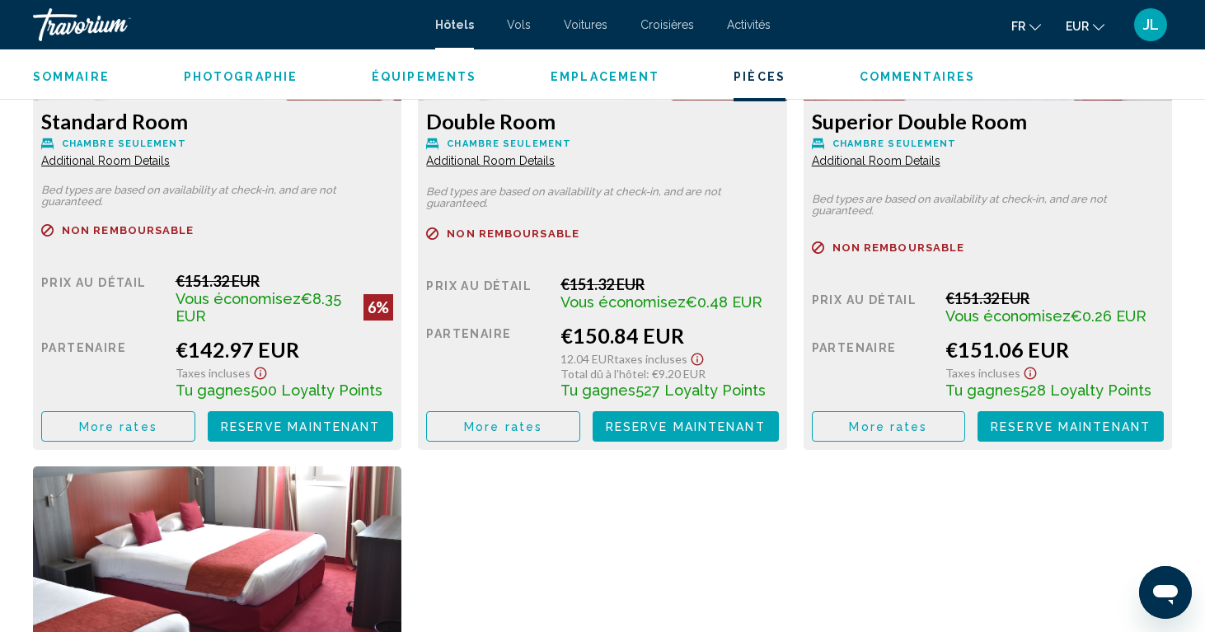
click at [142, 442] on button "More rates" at bounding box center [118, 426] width 154 height 31
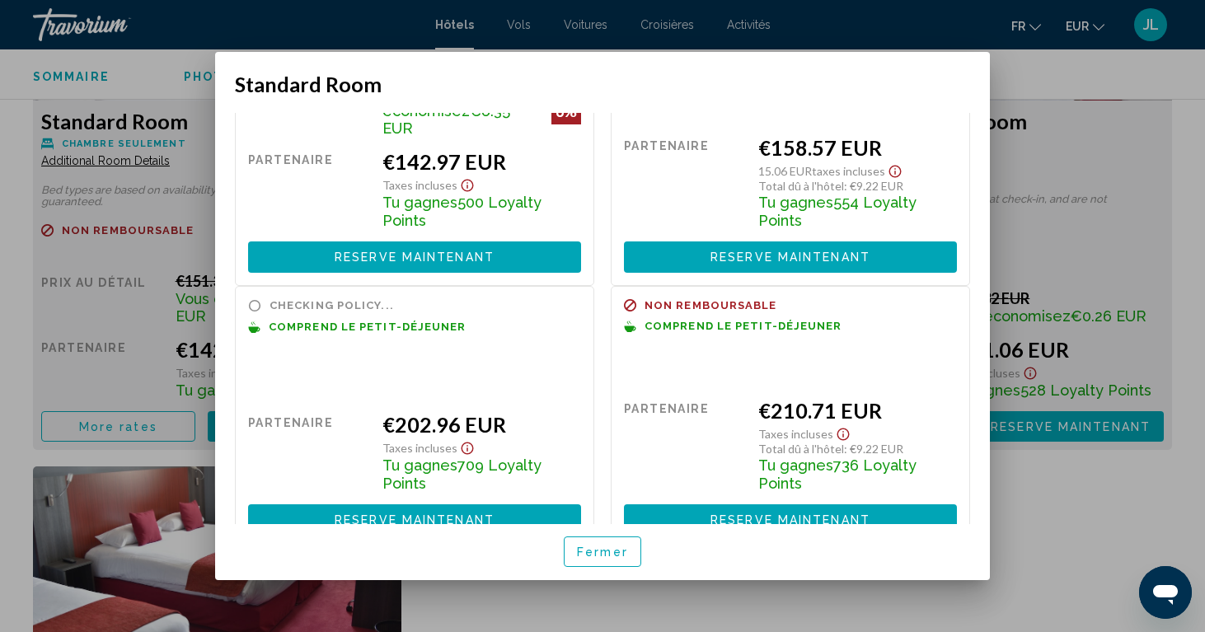
scroll to position [143, 0]
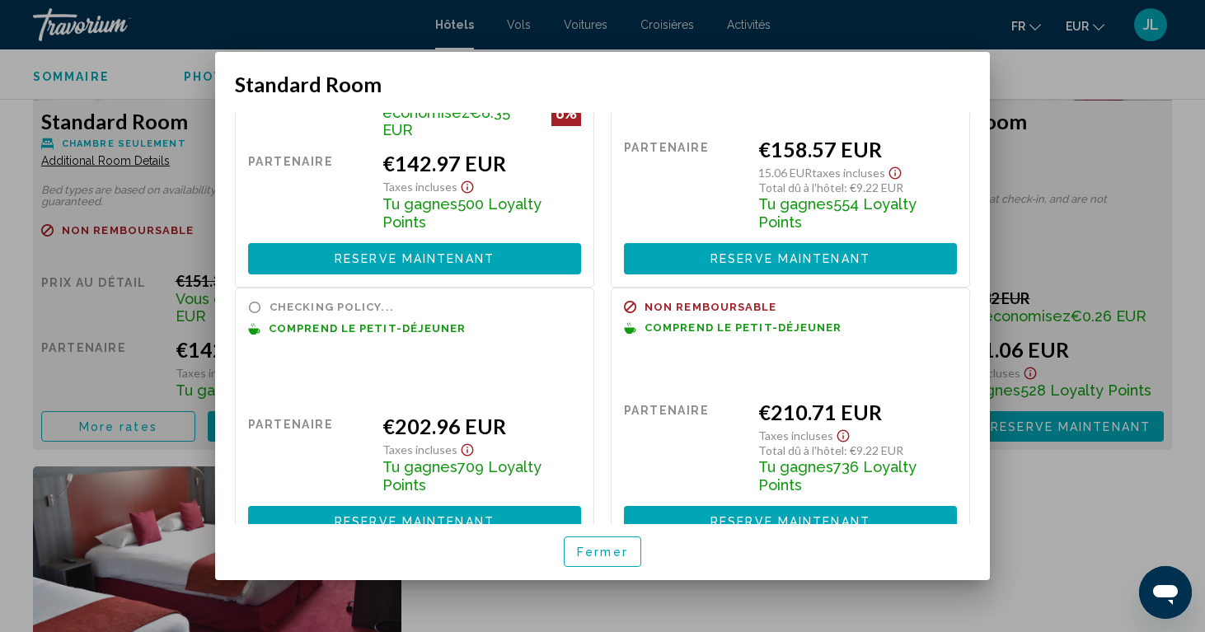
click at [1089, 491] on div at bounding box center [602, 316] width 1205 height 632
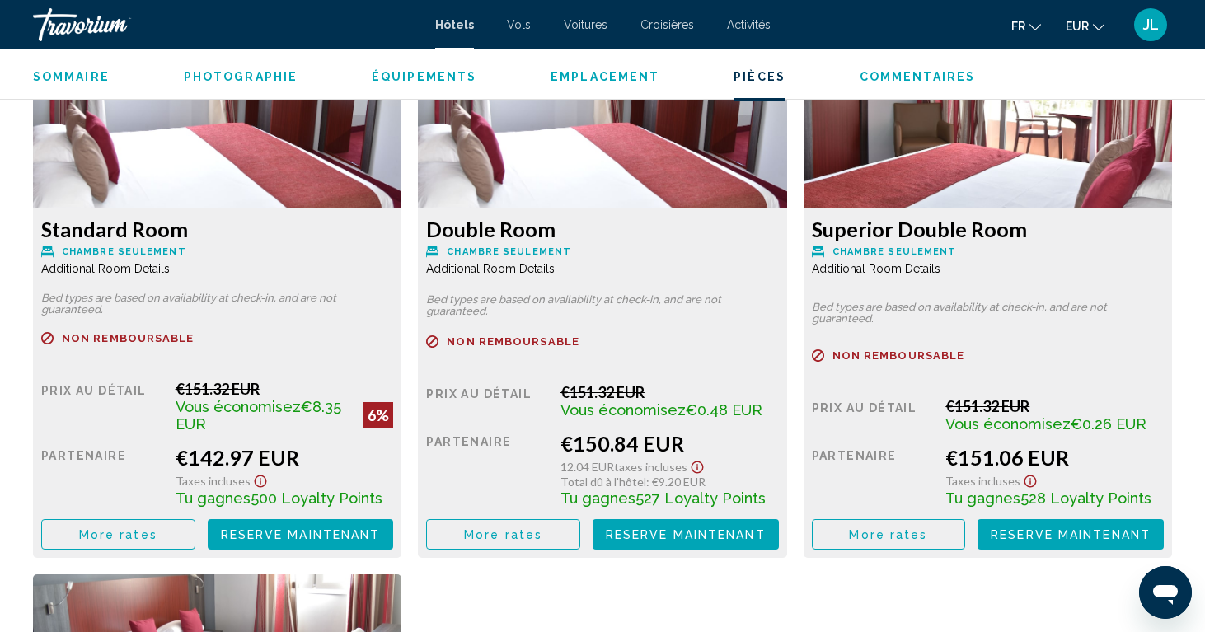
scroll to position [2333, 0]
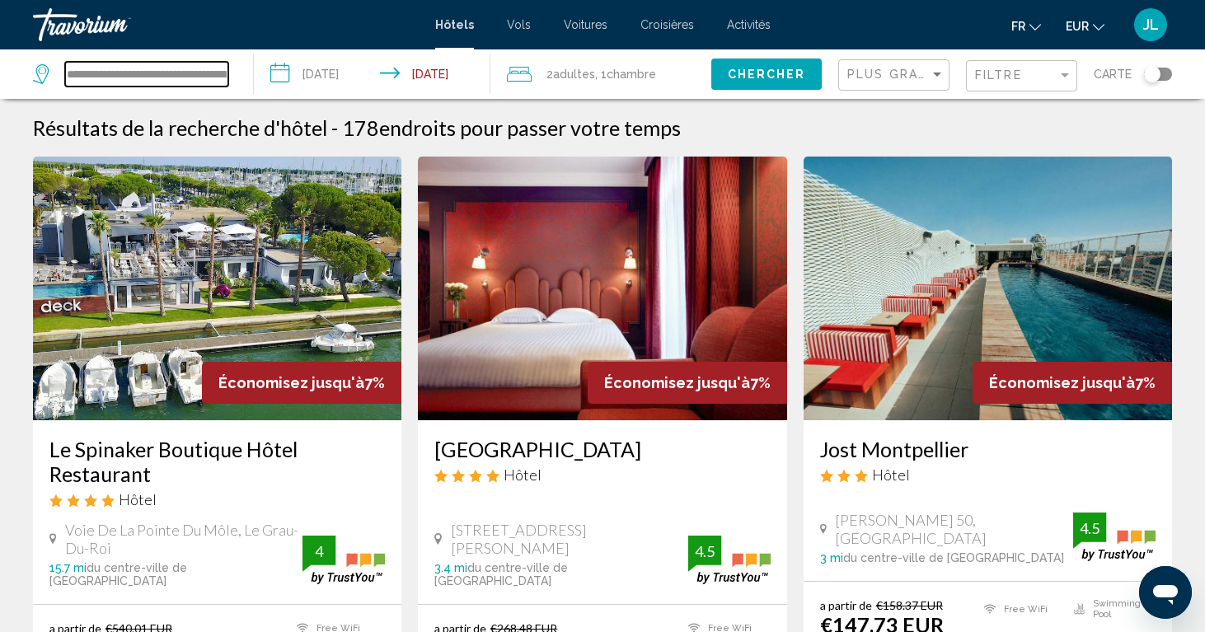
click at [157, 73] on input "**********" at bounding box center [146, 74] width 163 height 25
click at [153, 73] on input "**********" at bounding box center [146, 74] width 163 height 25
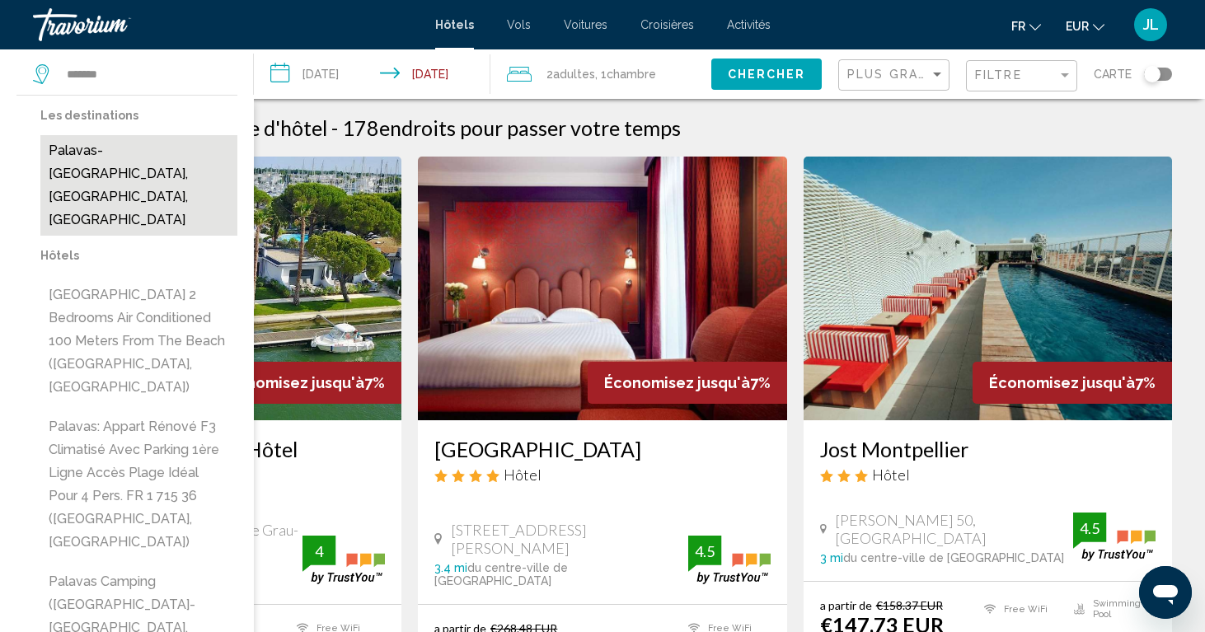
click at [141, 164] on button "Palavas-[GEOGRAPHIC_DATA], [GEOGRAPHIC_DATA], [GEOGRAPHIC_DATA]" at bounding box center [138, 185] width 197 height 101
type input "**********"
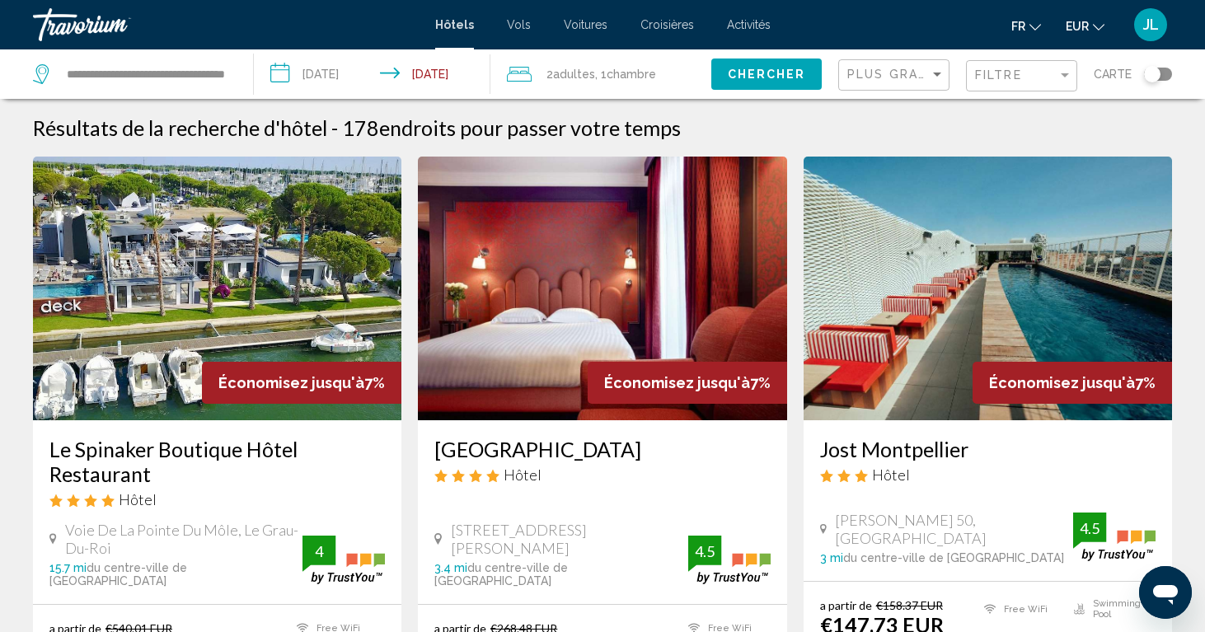
click at [749, 81] on span "Chercher" at bounding box center [767, 74] width 78 height 13
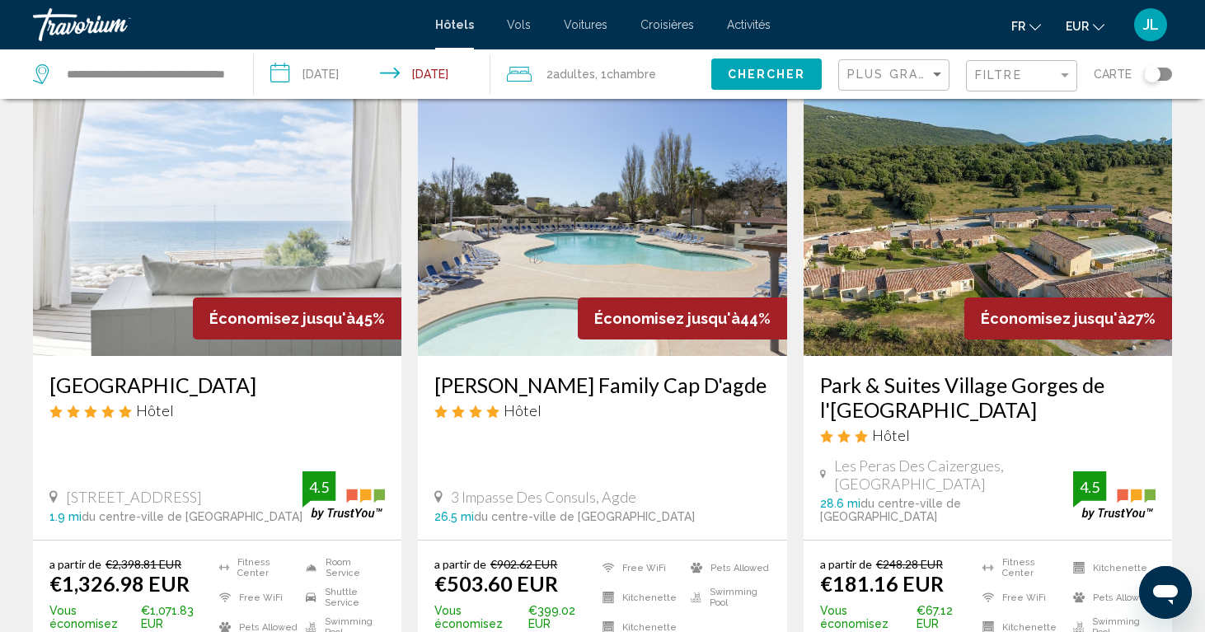
scroll to position [59, 0]
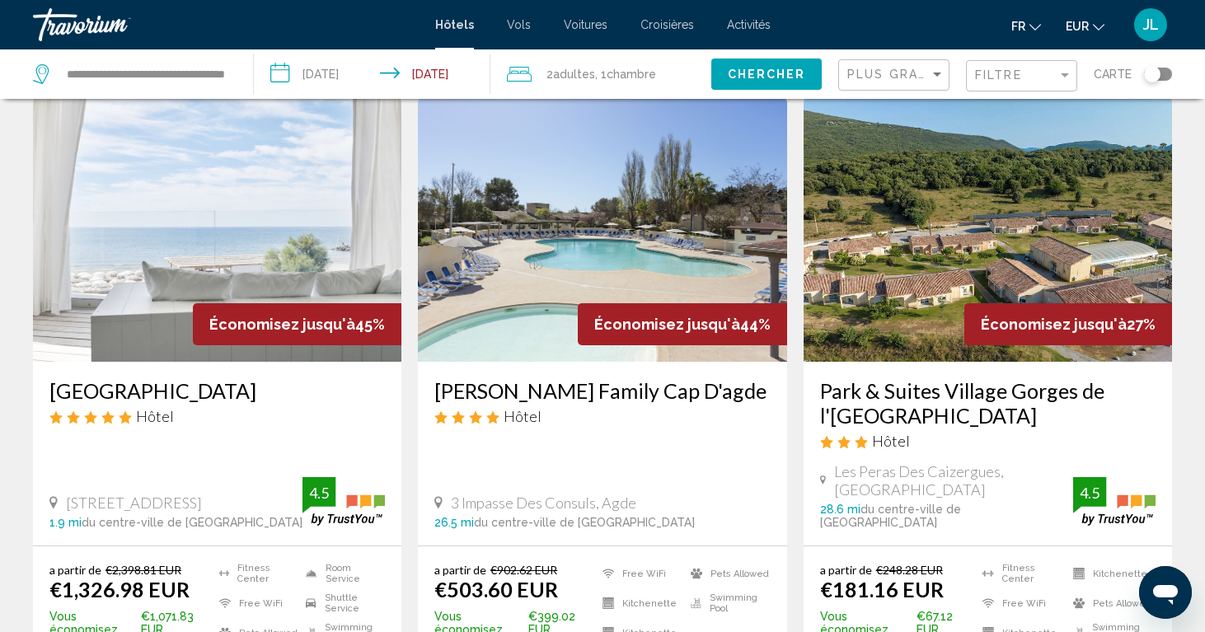
click at [979, 265] on img "Main content" at bounding box center [988, 230] width 369 height 264
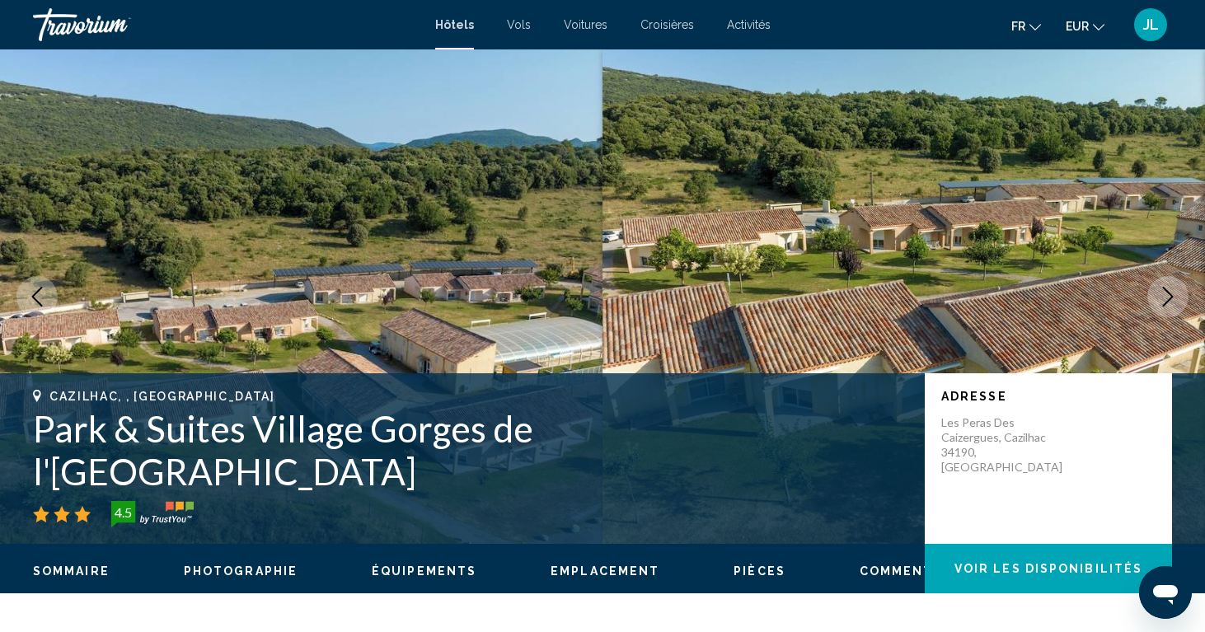
click at [1177, 278] on button "Next image" at bounding box center [1168, 296] width 41 height 41
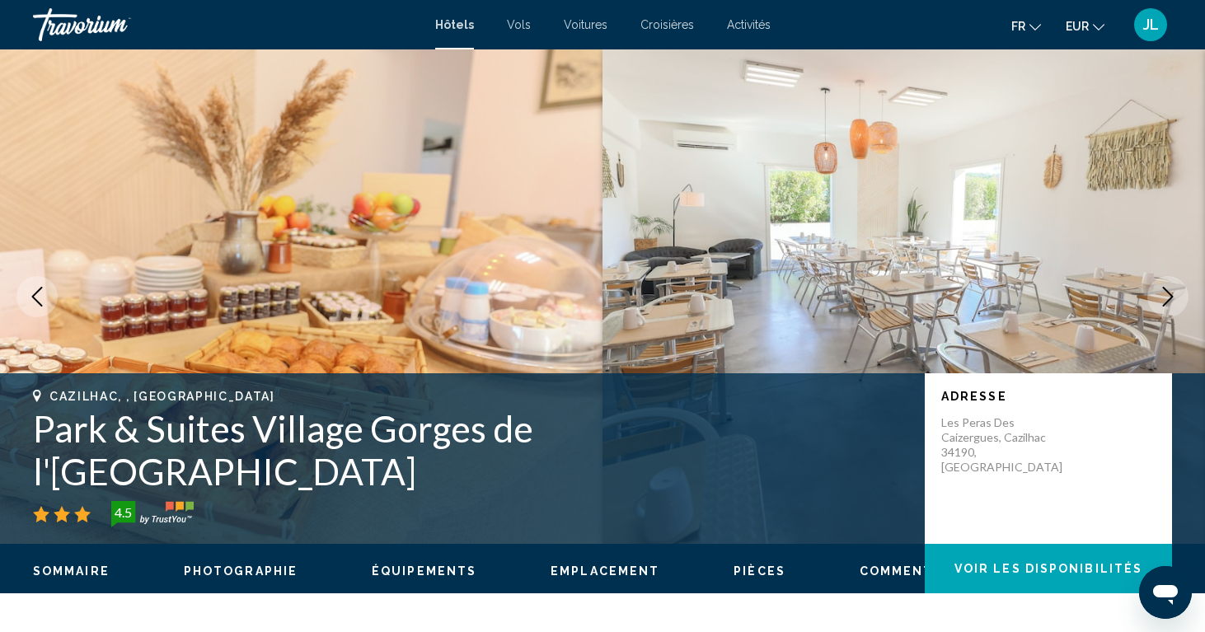
click at [1177, 278] on button "Next image" at bounding box center [1168, 296] width 41 height 41
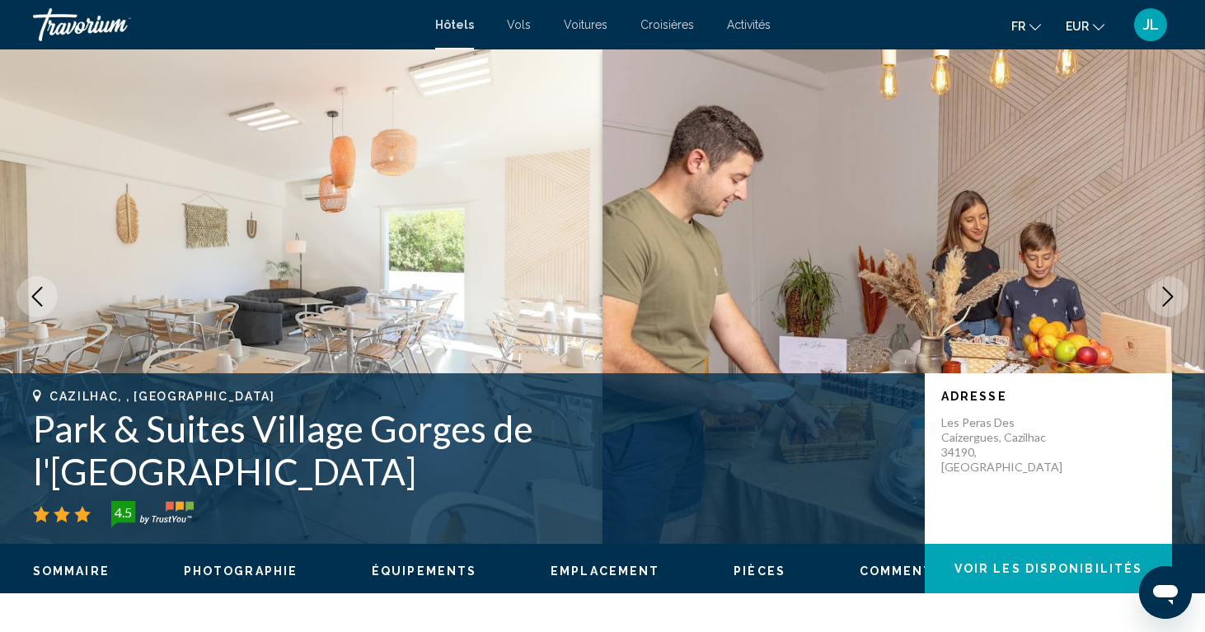
click at [1177, 278] on button "Next image" at bounding box center [1168, 296] width 41 height 41
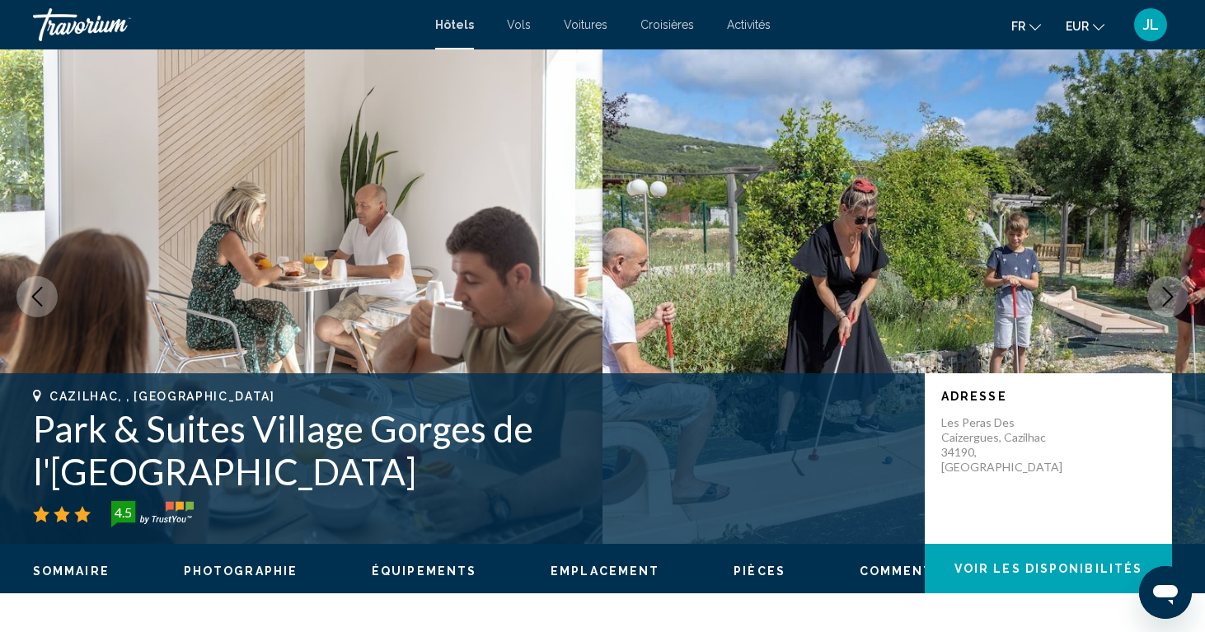
click at [1177, 278] on button "Next image" at bounding box center [1168, 296] width 41 height 41
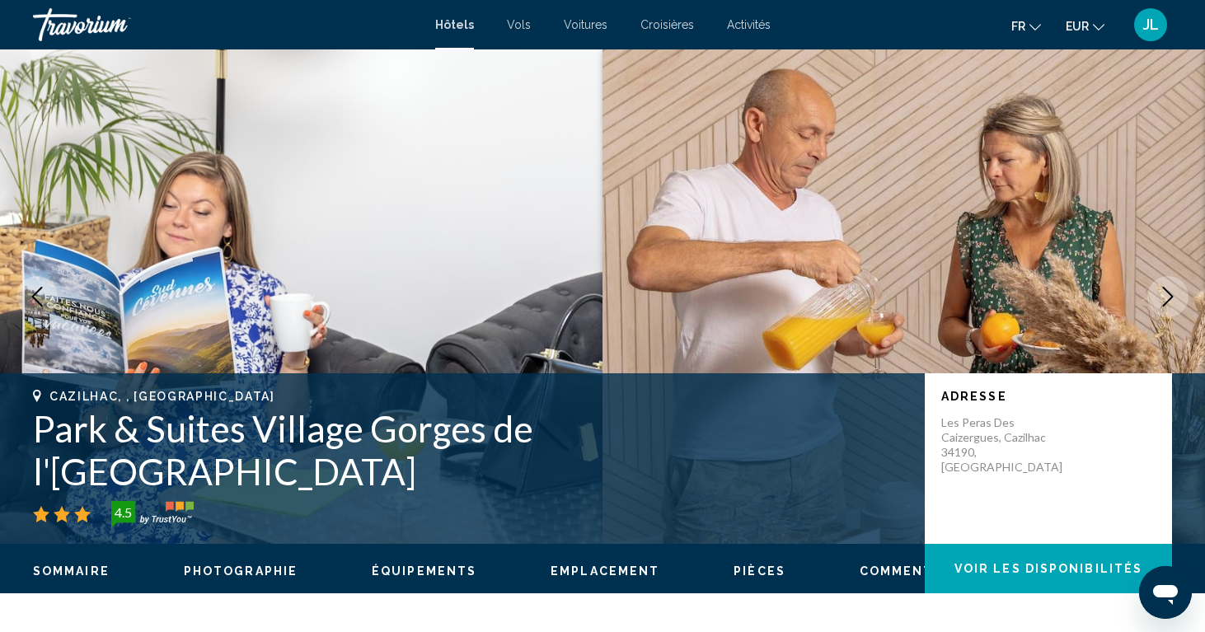
click at [1177, 278] on button "Next image" at bounding box center [1168, 296] width 41 height 41
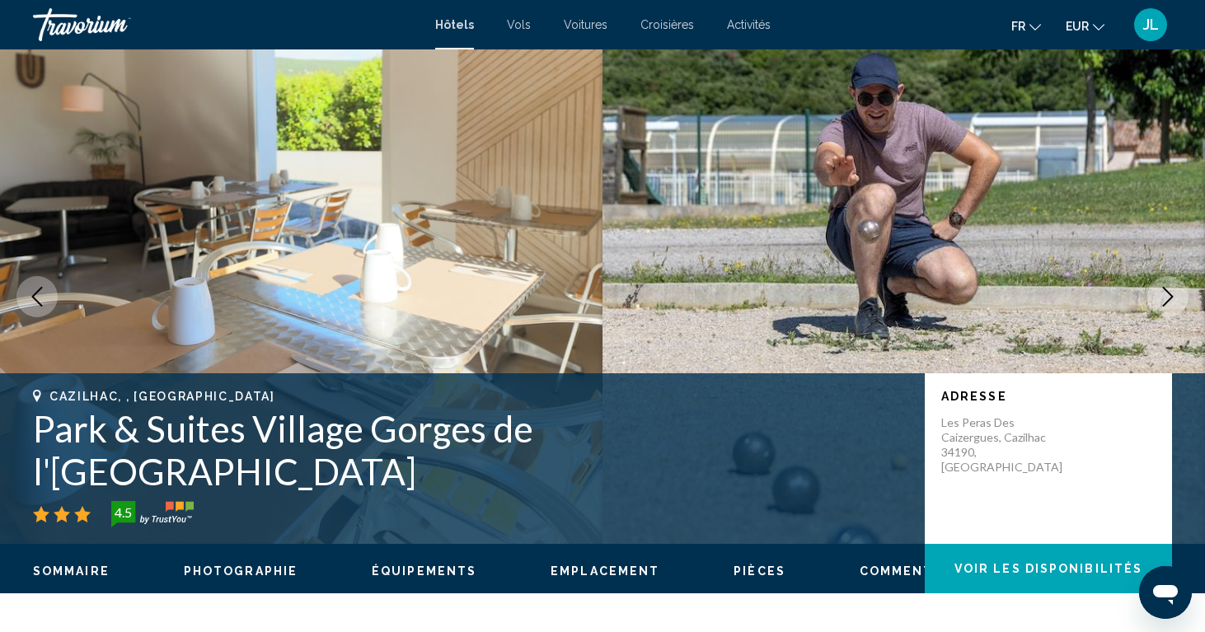
click at [1177, 278] on button "Next image" at bounding box center [1168, 296] width 41 height 41
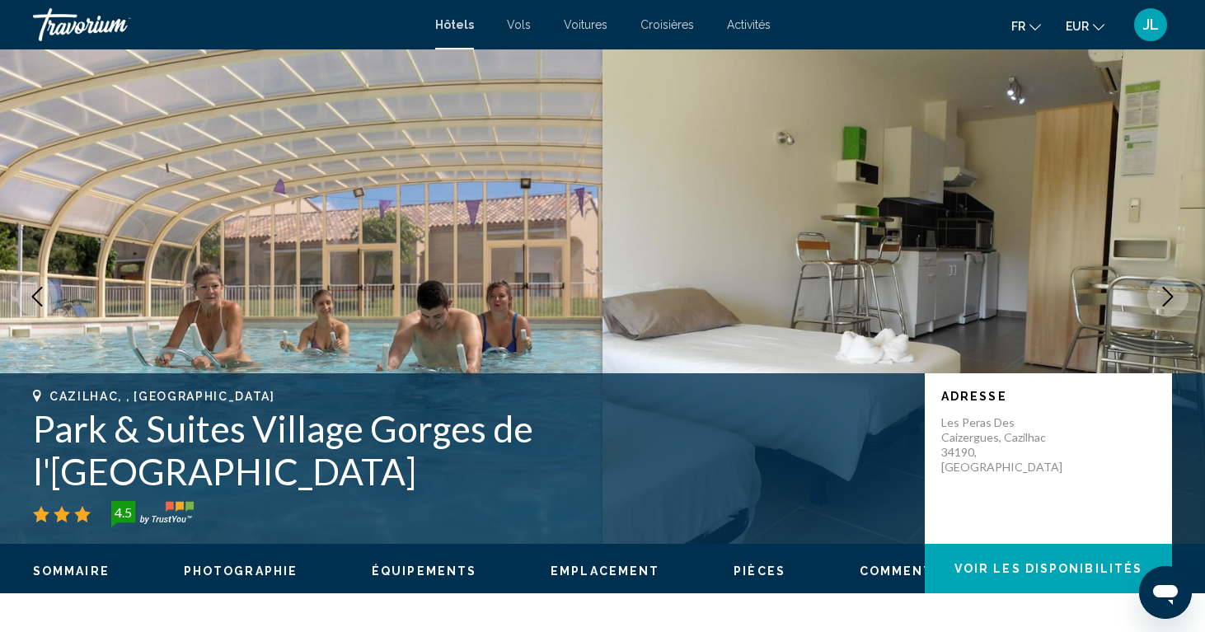
click at [1177, 278] on button "Next image" at bounding box center [1168, 296] width 41 height 41
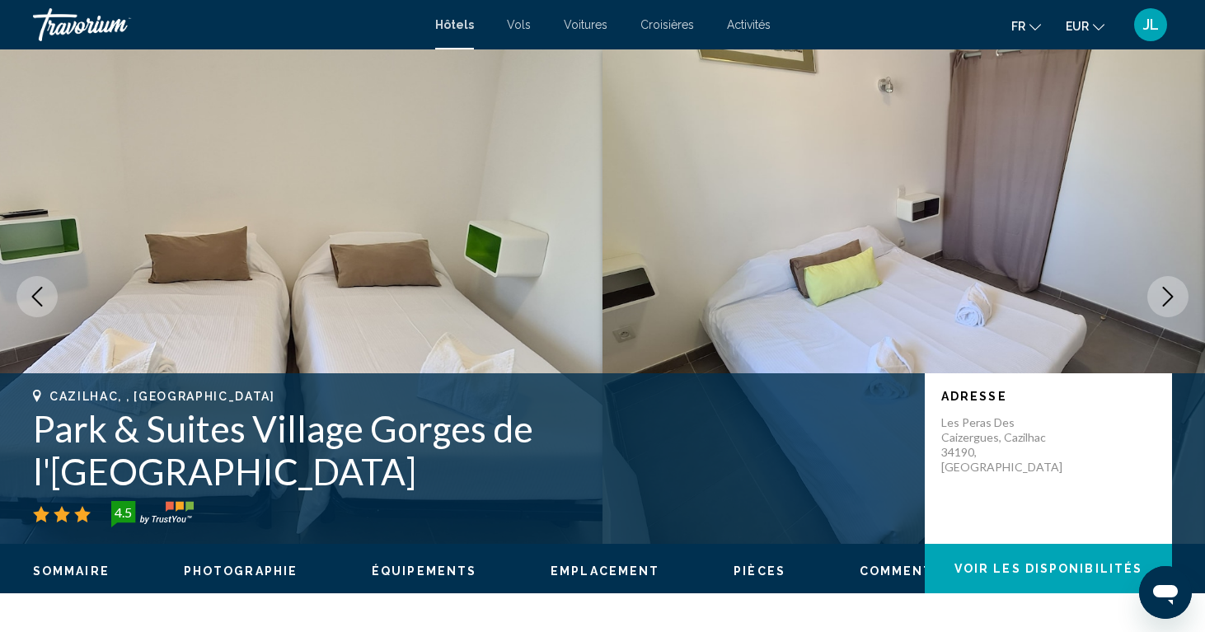
click at [1177, 278] on button "Next image" at bounding box center [1168, 296] width 41 height 41
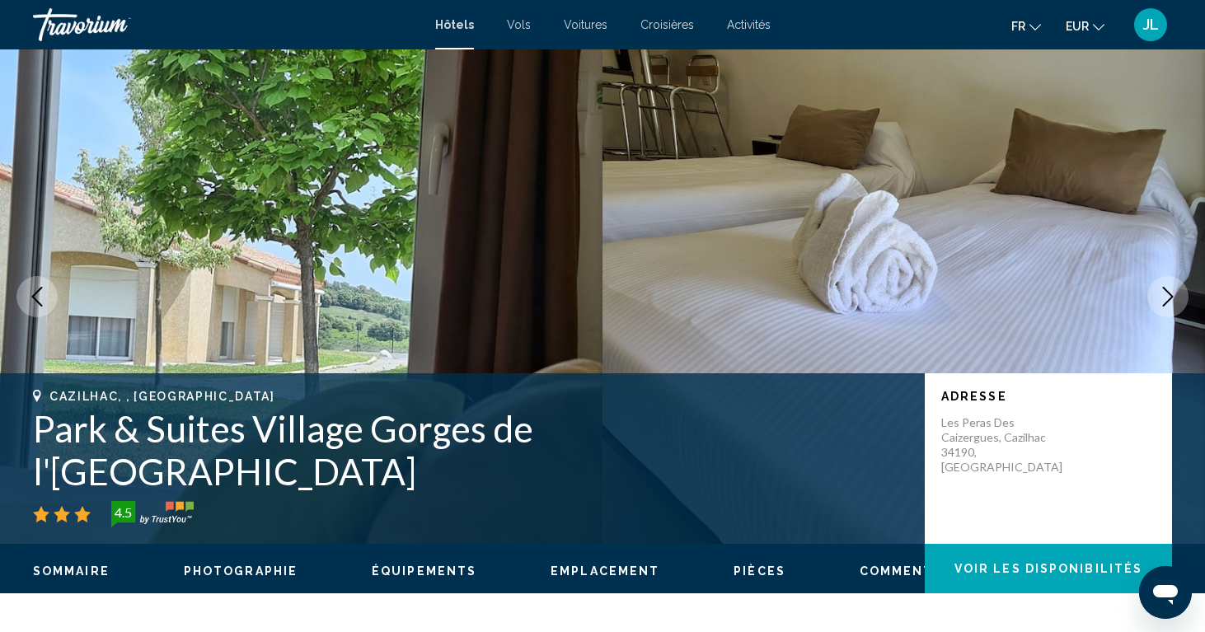
click at [1177, 278] on button "Next image" at bounding box center [1168, 296] width 41 height 41
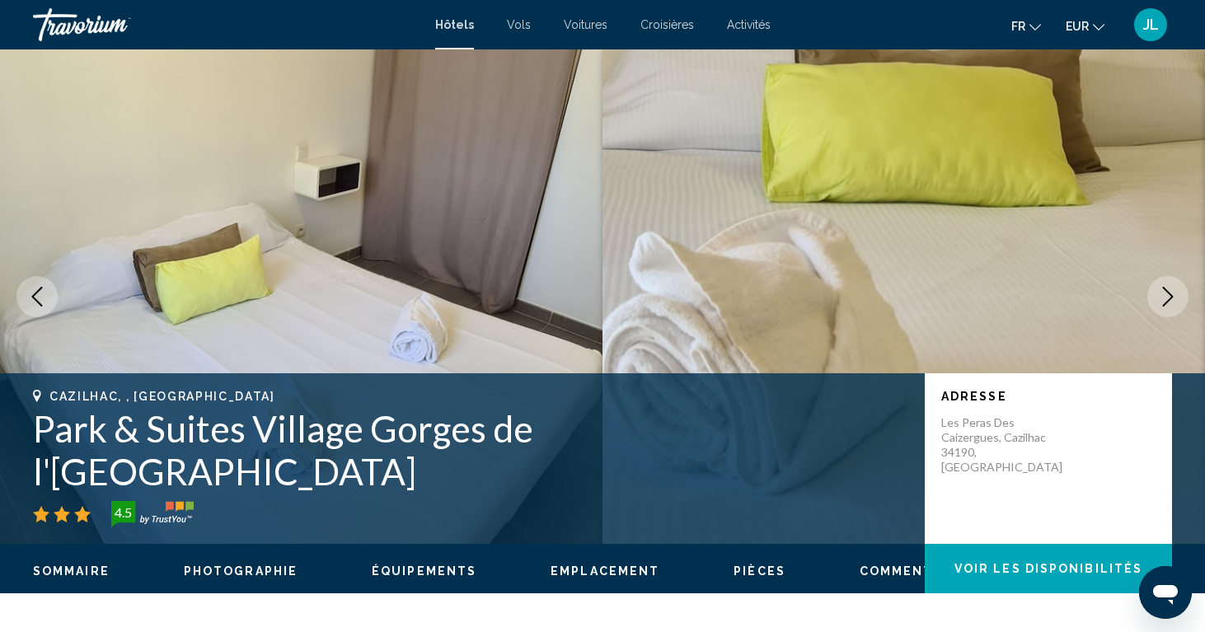
click at [1177, 278] on button "Next image" at bounding box center [1168, 296] width 41 height 41
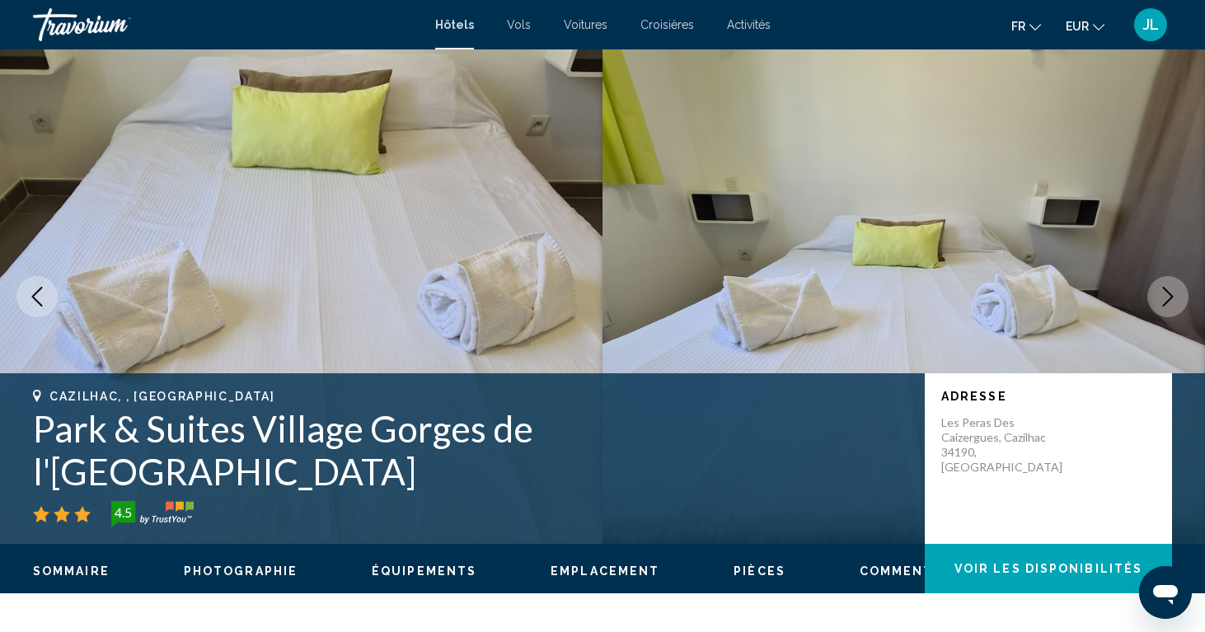
click at [1177, 278] on button "Next image" at bounding box center [1168, 296] width 41 height 41
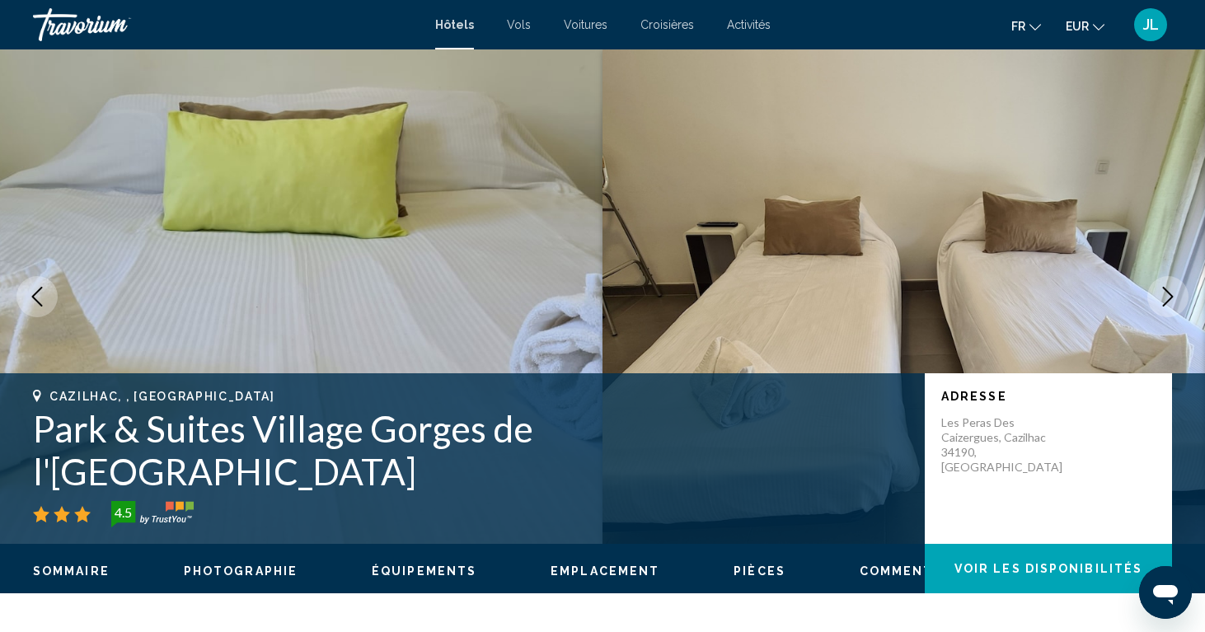
click at [1177, 278] on button "Next image" at bounding box center [1168, 296] width 41 height 41
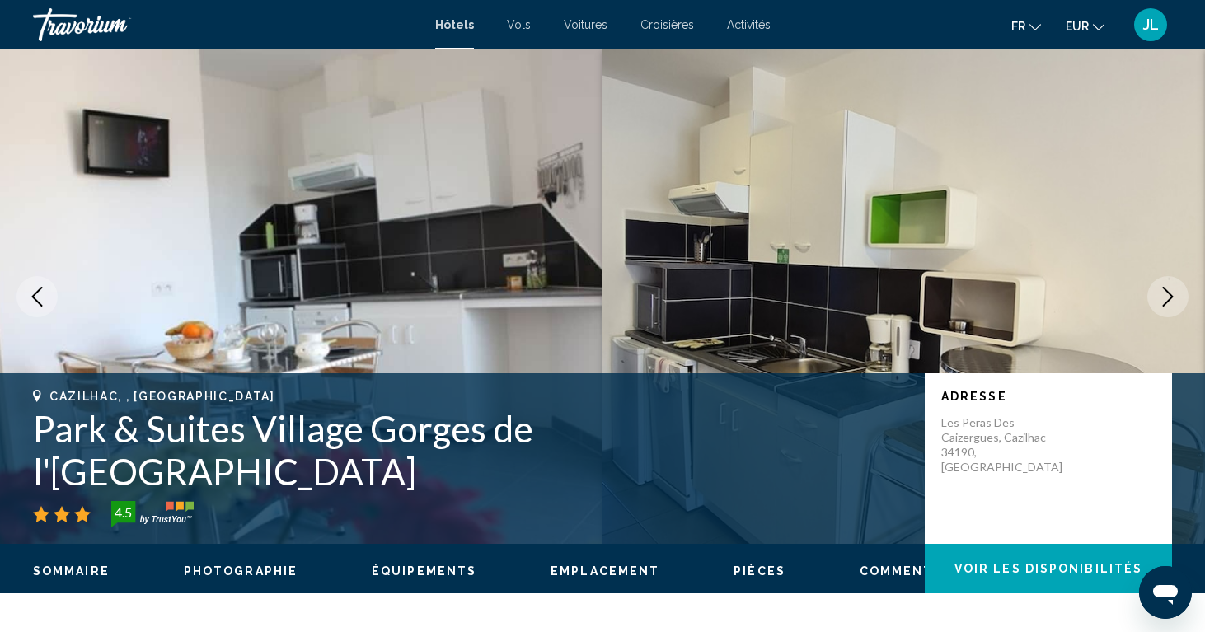
click at [1177, 278] on button "Next image" at bounding box center [1168, 296] width 41 height 41
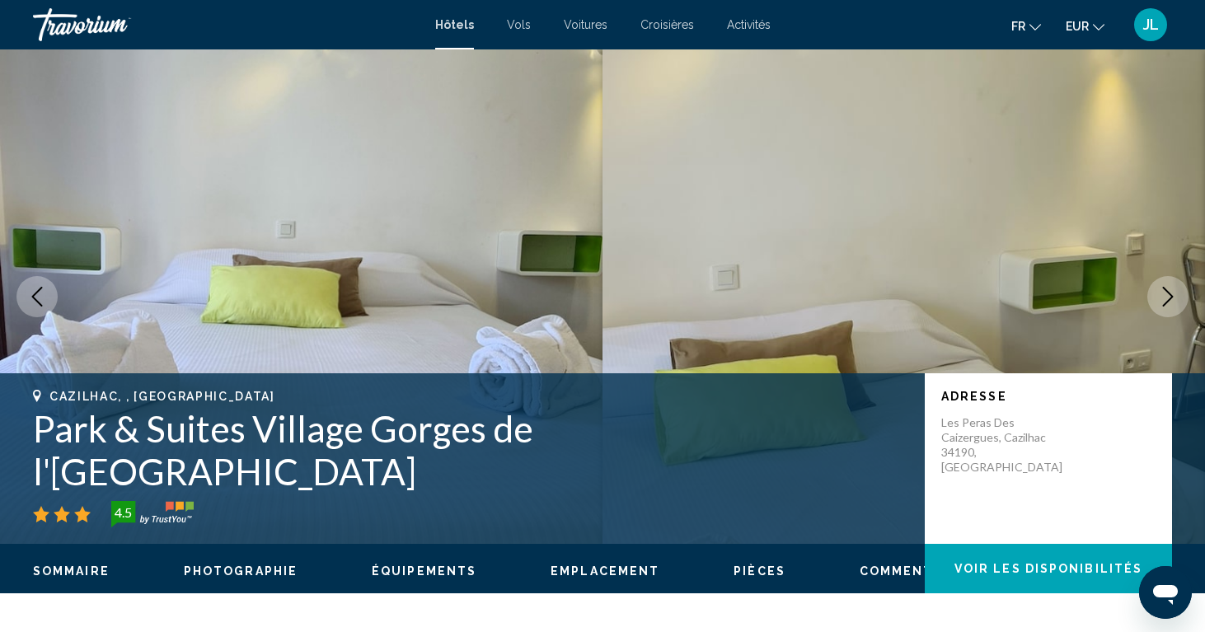
click at [1177, 278] on button "Next image" at bounding box center [1168, 296] width 41 height 41
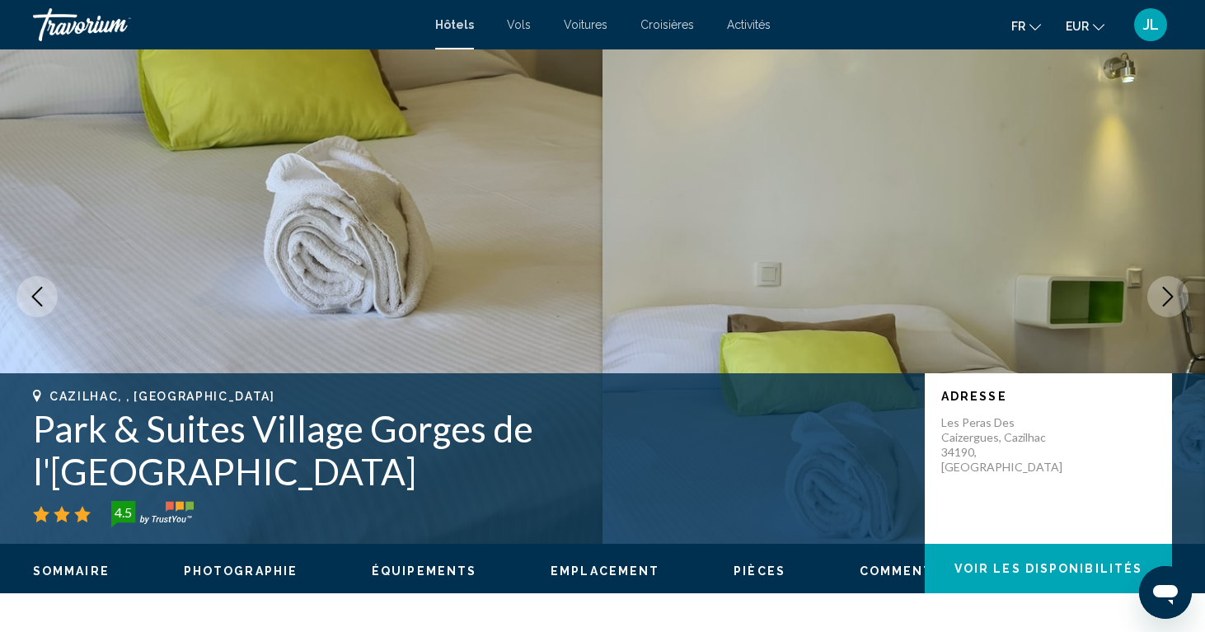
click at [1177, 278] on button "Next image" at bounding box center [1168, 296] width 41 height 41
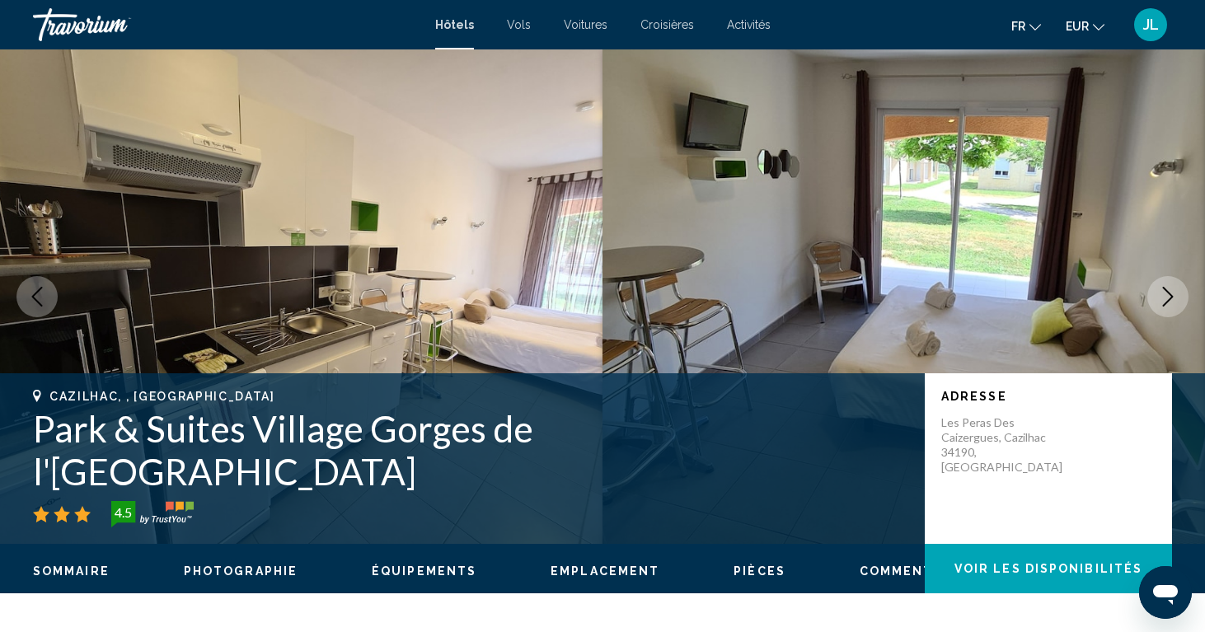
click at [1177, 278] on button "Next image" at bounding box center [1168, 296] width 41 height 41
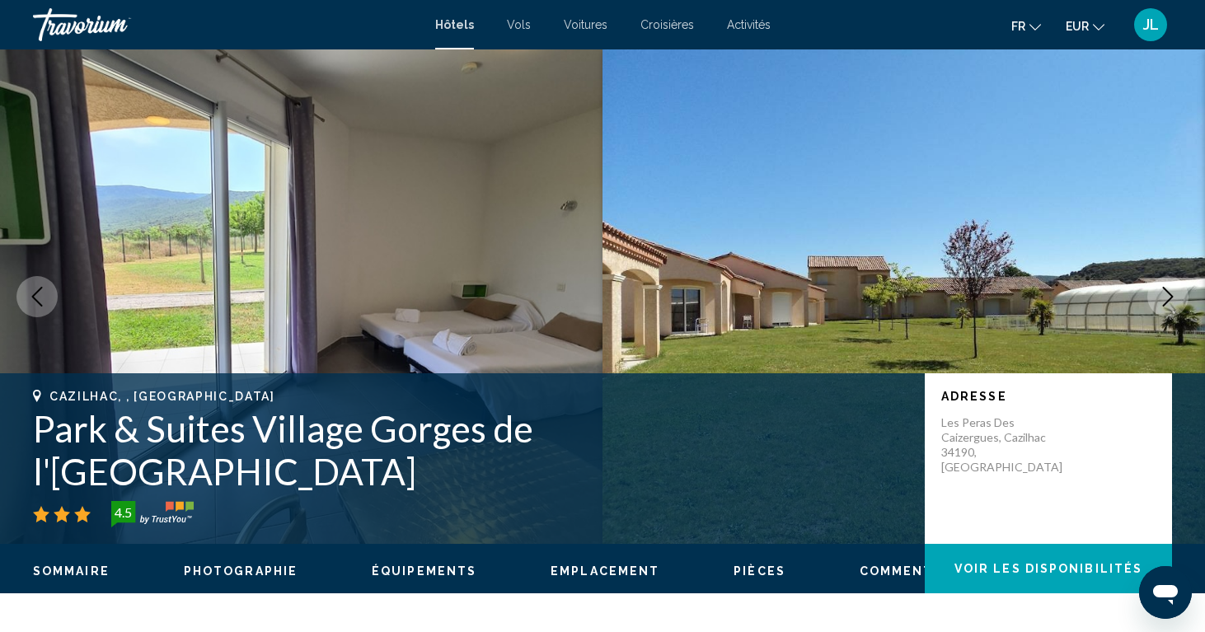
click at [1177, 278] on button "Next image" at bounding box center [1168, 296] width 41 height 41
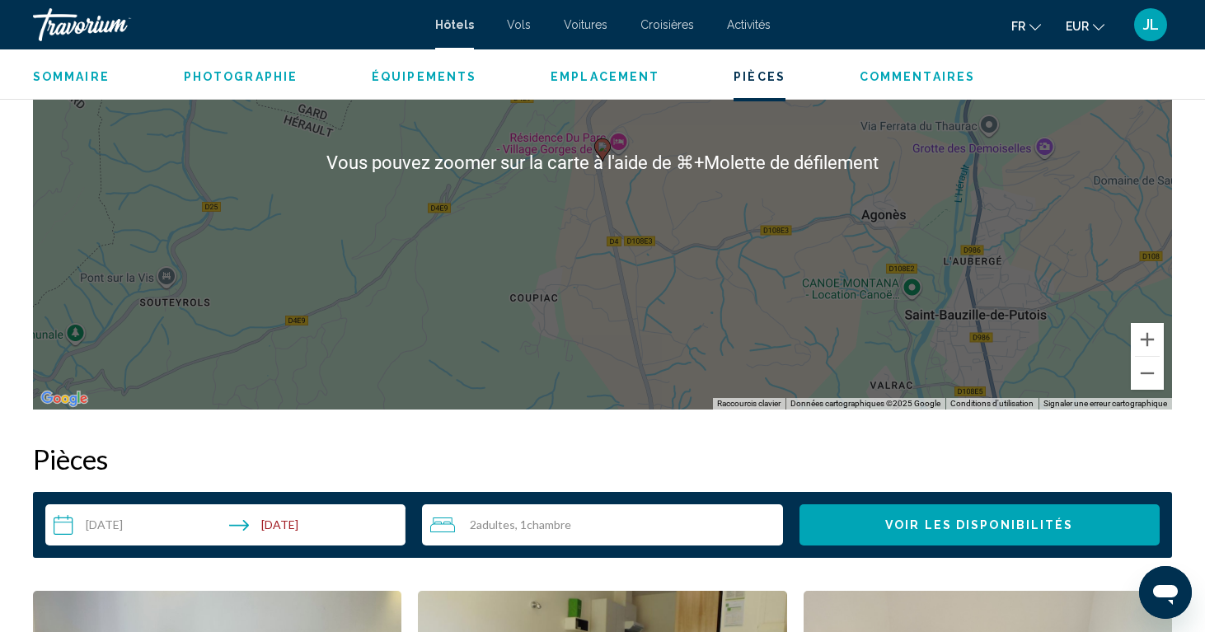
scroll to position [1523, 0]
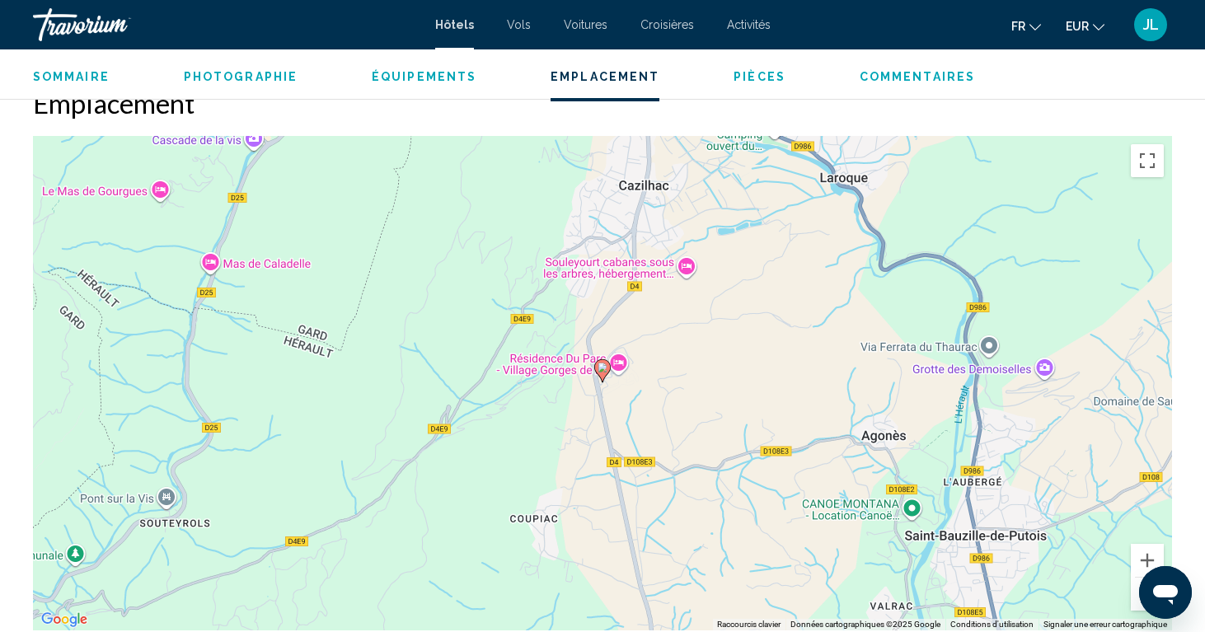
click at [1137, 582] on button "Zoom arrière" at bounding box center [1147, 594] width 33 height 33
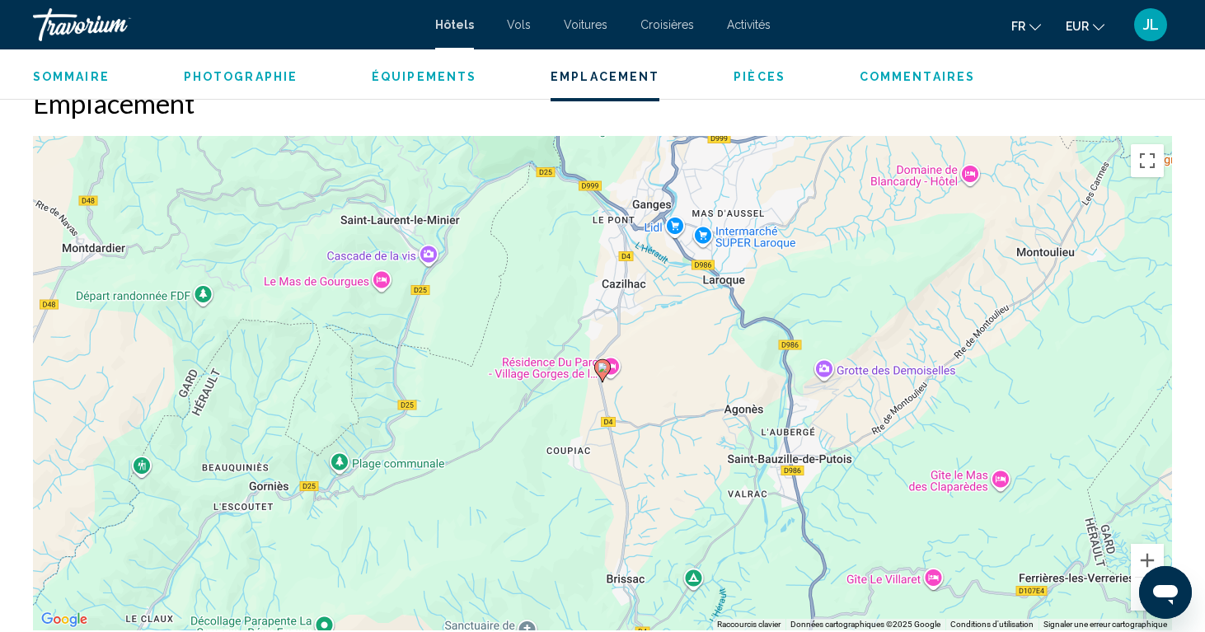
click at [1137, 584] on button "Zoom arrière" at bounding box center [1147, 594] width 33 height 33
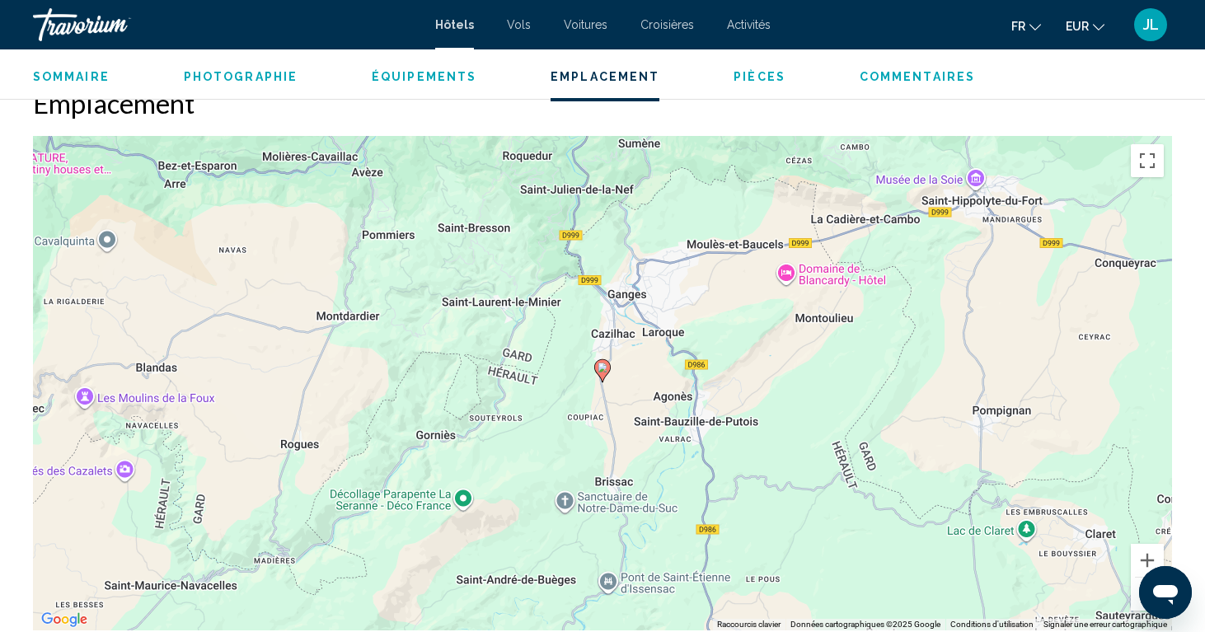
click at [1137, 584] on button "Zoom arrière" at bounding box center [1147, 594] width 33 height 33
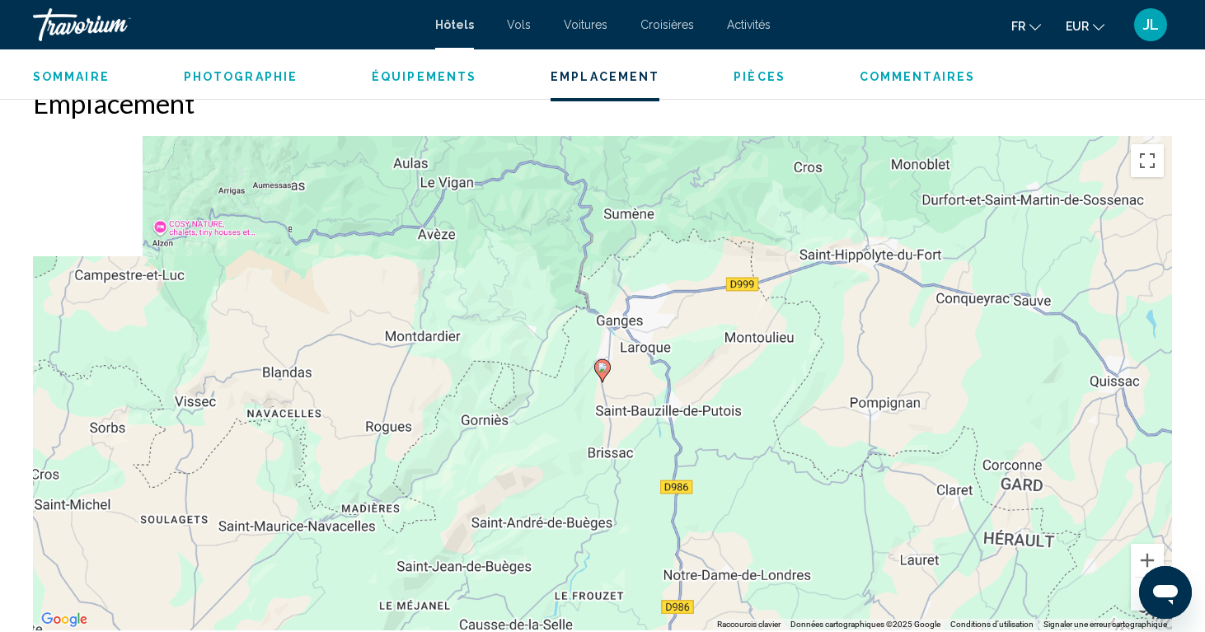
click at [1137, 584] on button "Zoom arrière" at bounding box center [1147, 594] width 33 height 33
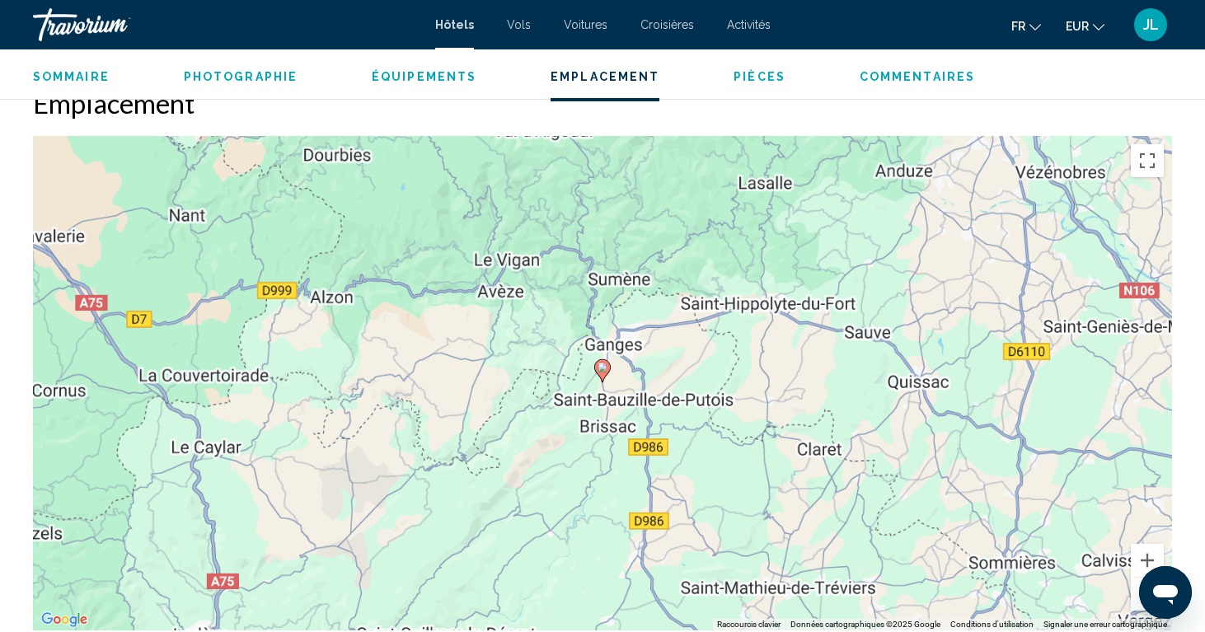
click at [1137, 584] on button "Zoom arrière" at bounding box center [1147, 594] width 33 height 33
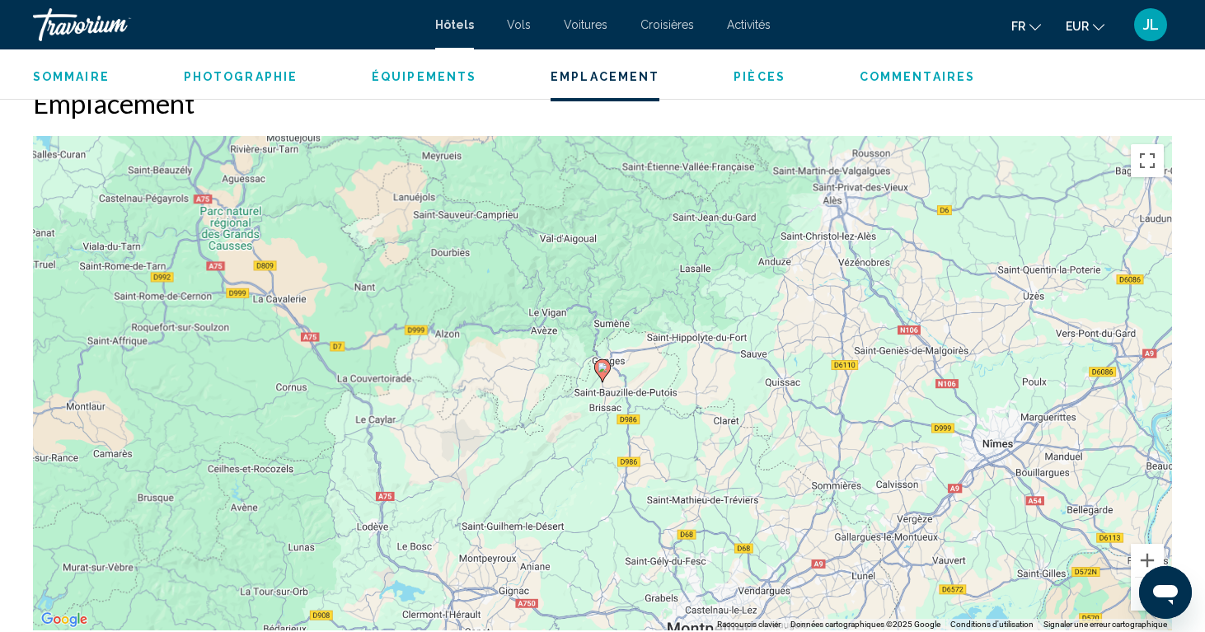
click at [1137, 584] on button "Zoom arrière" at bounding box center [1147, 594] width 33 height 33
